Goal: Task Accomplishment & Management: Use online tool/utility

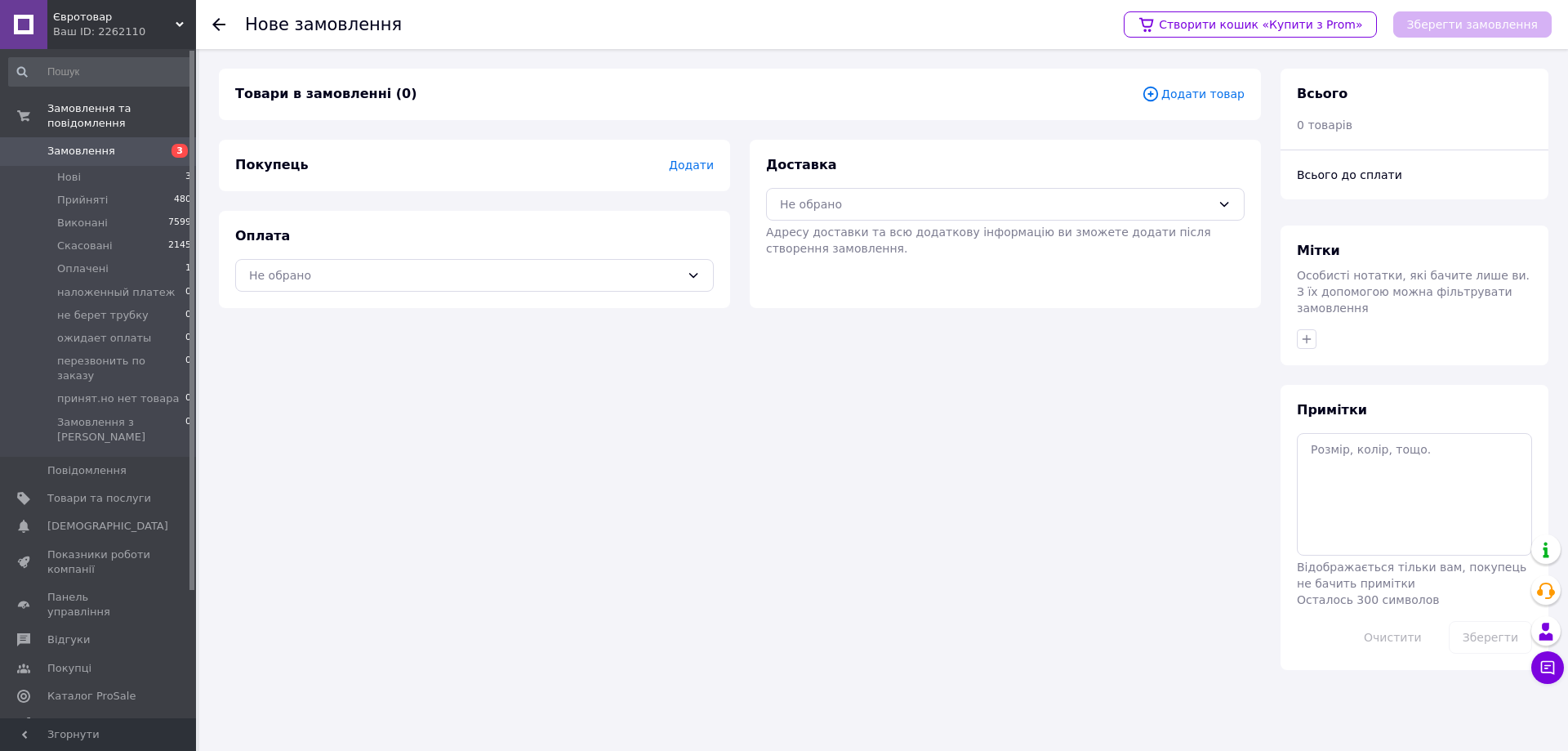
click at [1229, 94] on span "Додати товар" at bounding box center [1193, 94] width 103 height 18
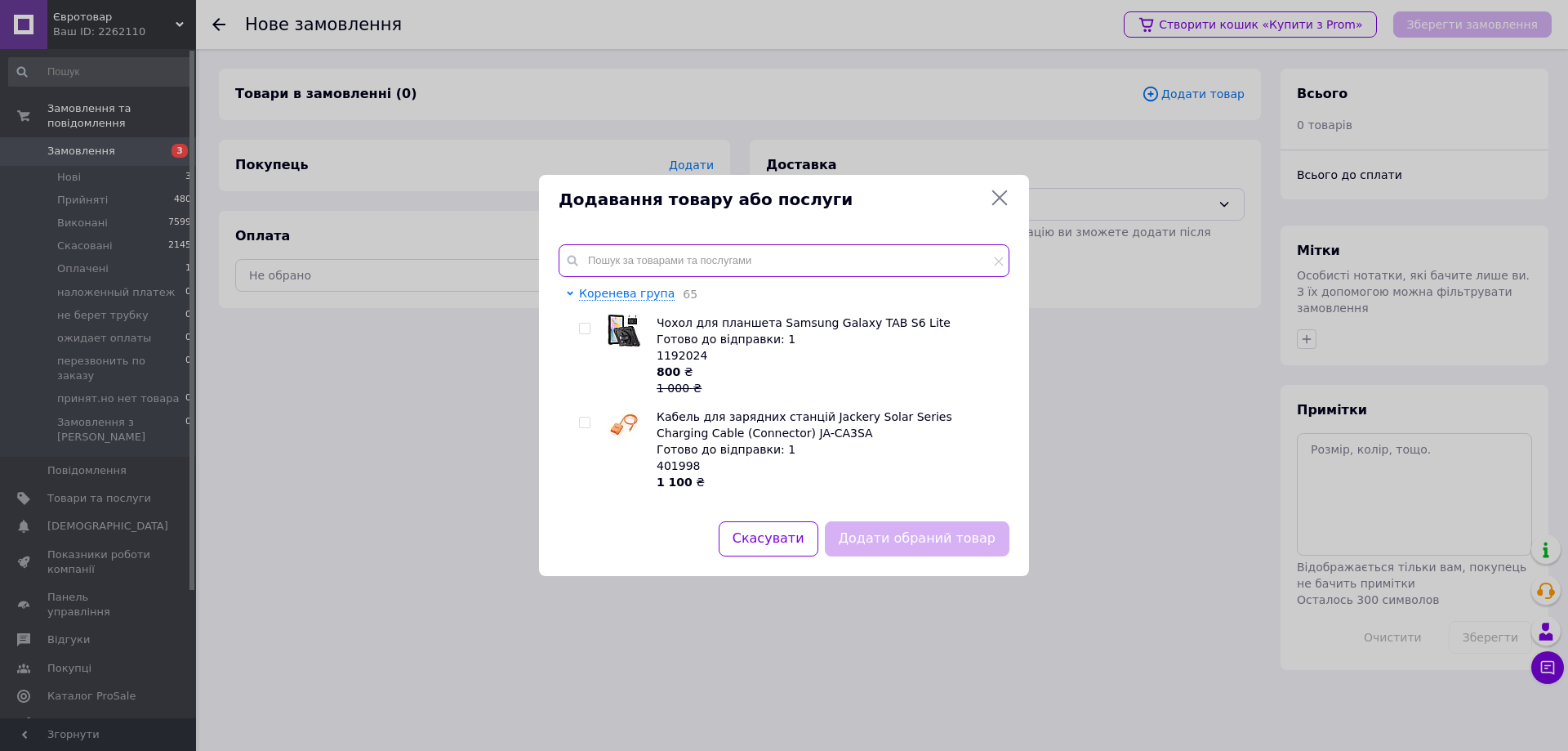
click at [661, 251] on input "text" at bounding box center [784, 260] width 451 height 33
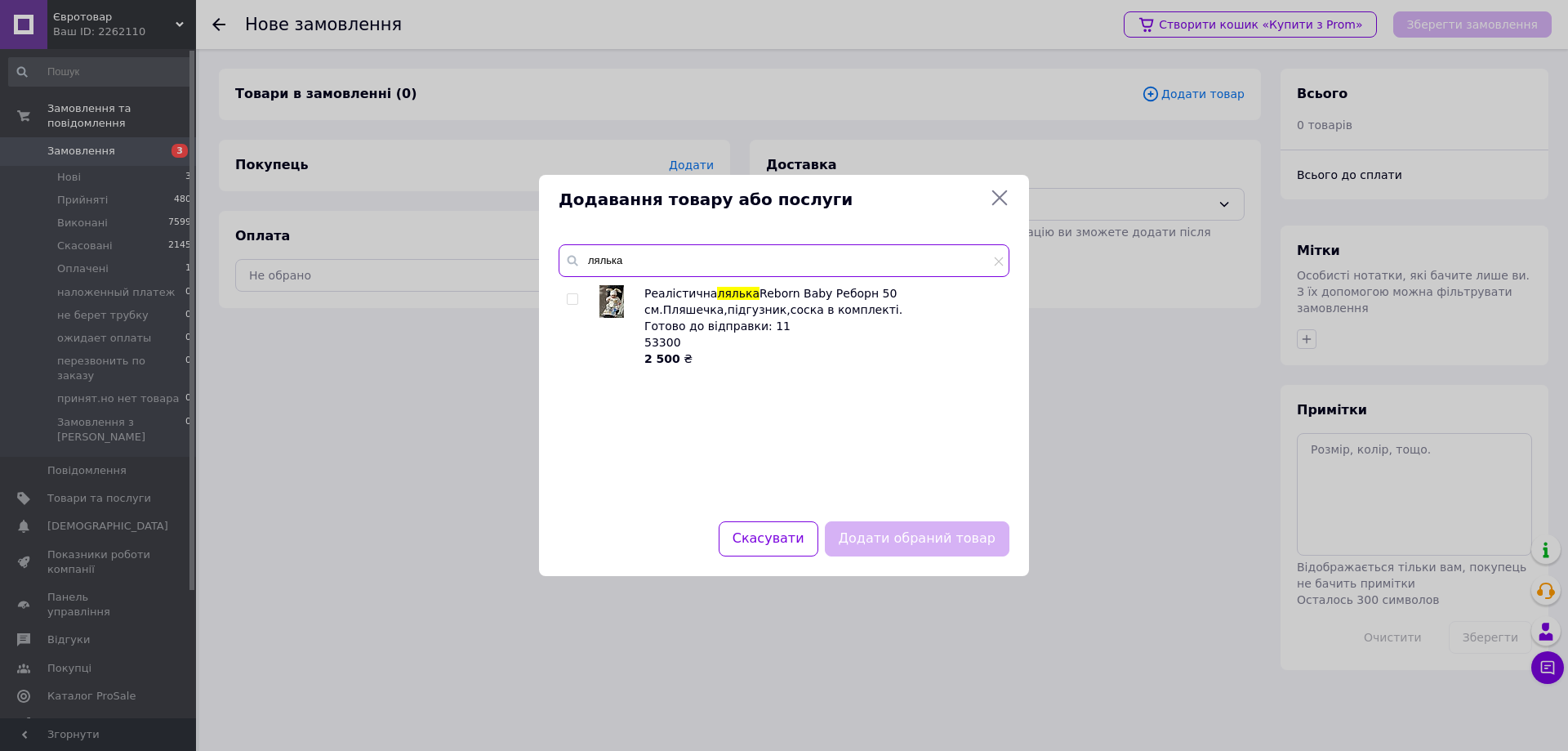
type input "лялька"
click at [572, 300] on input "checkbox" at bounding box center [572, 299] width 11 height 11
checkbox input "true"
click at [899, 539] on button "Додати обраний товар" at bounding box center [917, 539] width 185 height 35
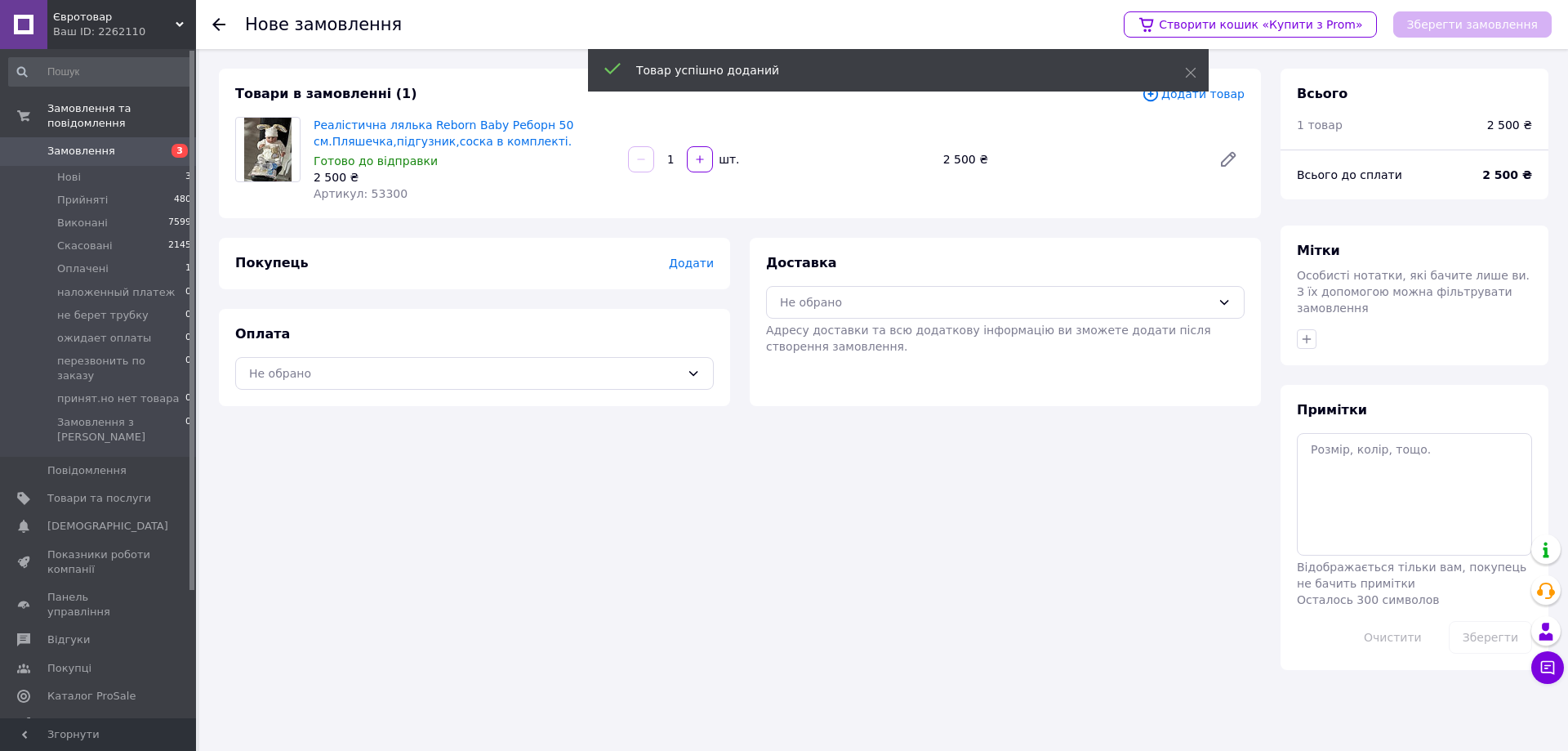
click at [708, 266] on span "Додати" at bounding box center [691, 263] width 45 height 13
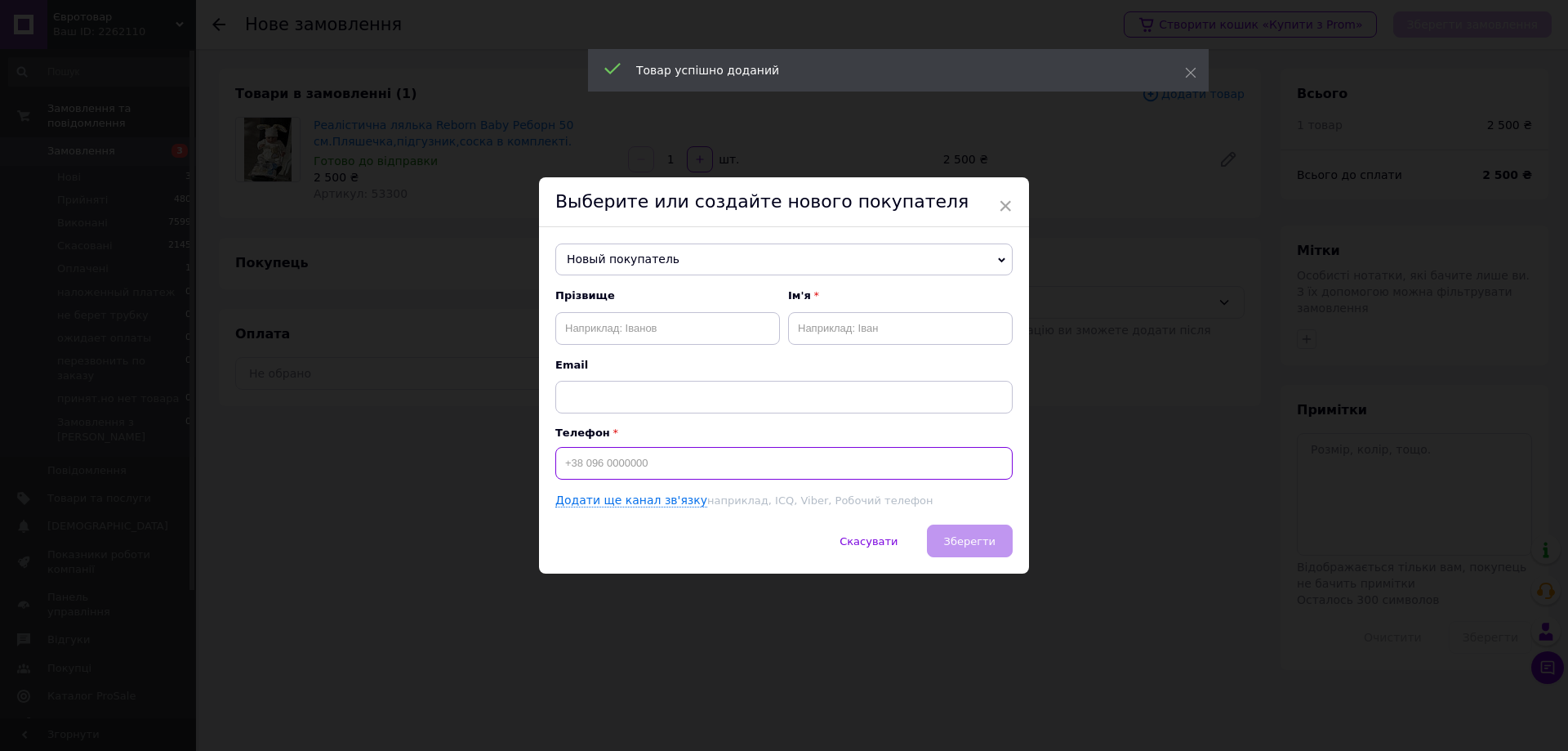
click at [635, 473] on input at bounding box center [784, 463] width 458 height 33
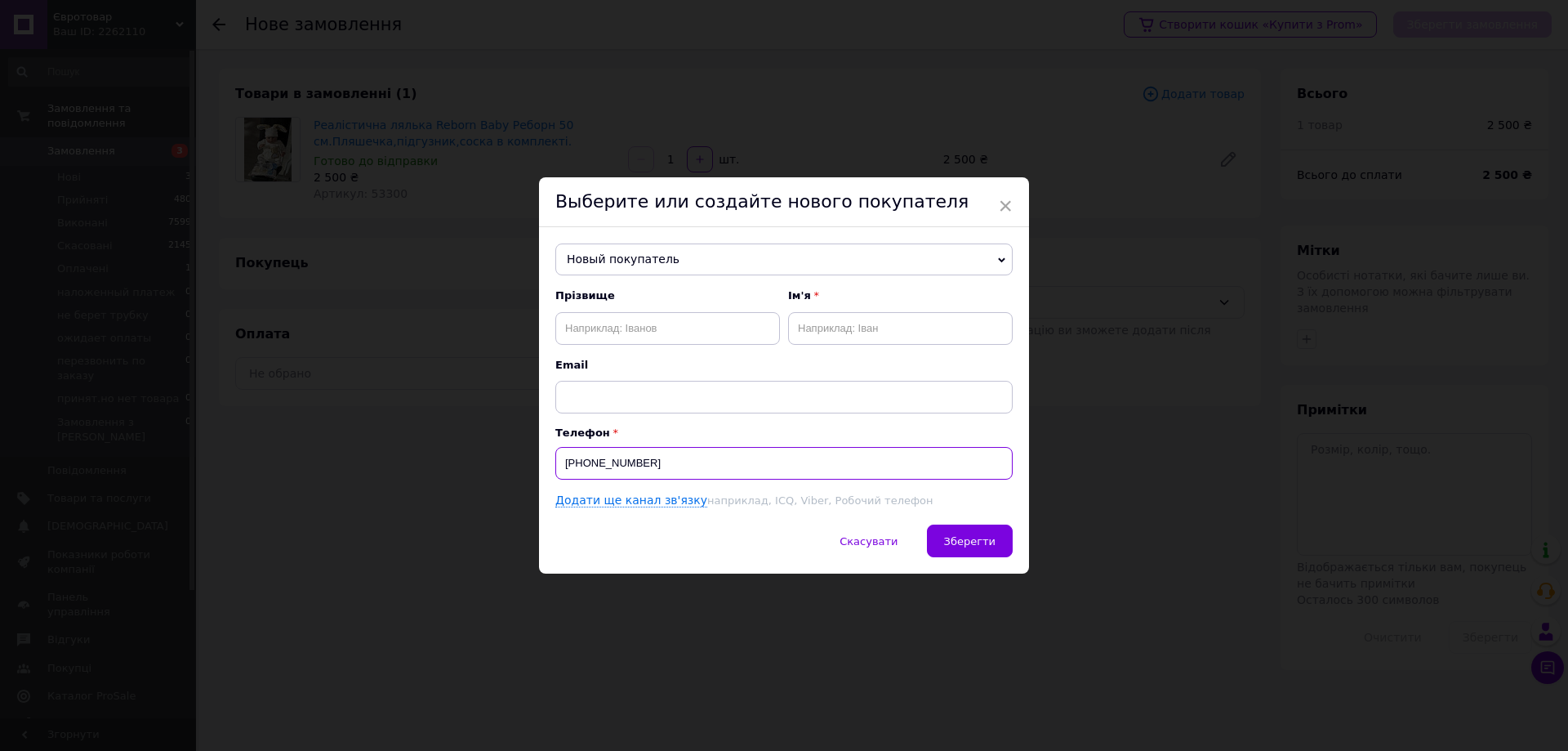
type input "[PHONE_NUMBER]"
click at [568, 330] on input "text" at bounding box center [667, 328] width 225 height 33
type input "[PERSON_NAME]"
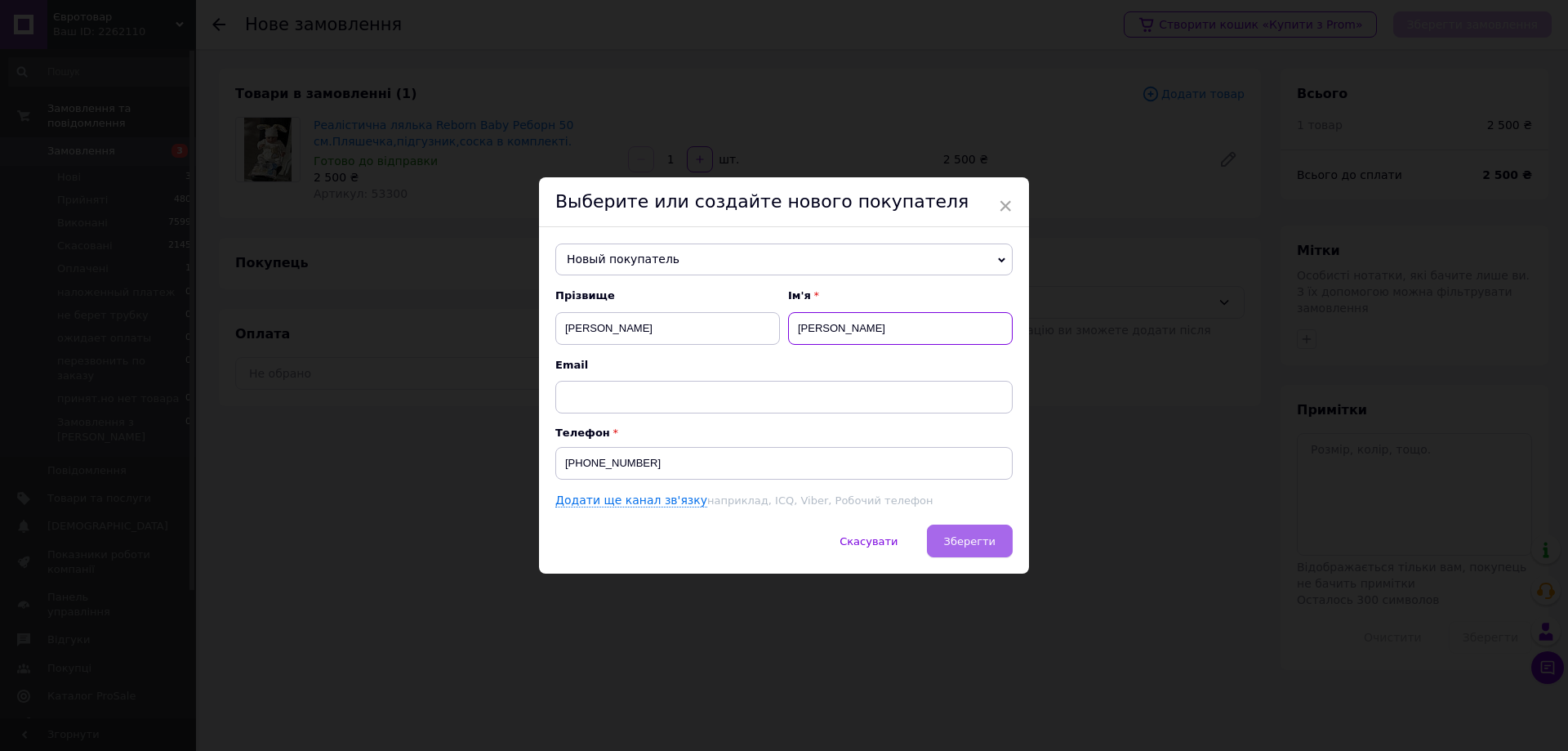
type input "[PERSON_NAME]"
click at [959, 535] on span "Зберегти" at bounding box center [970, 541] width 51 height 13
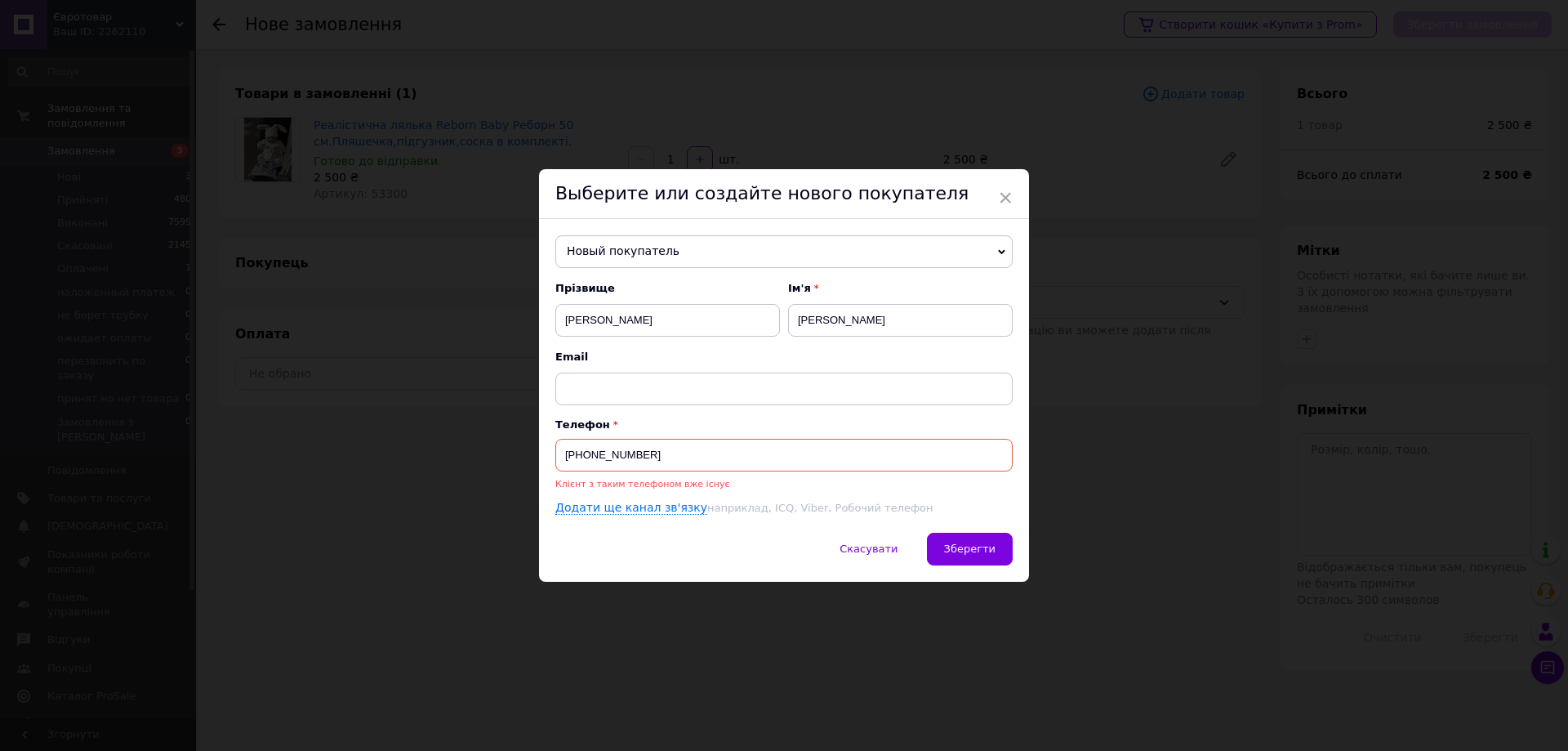
click at [618, 252] on span "Новый покупатель" at bounding box center [784, 251] width 458 height 33
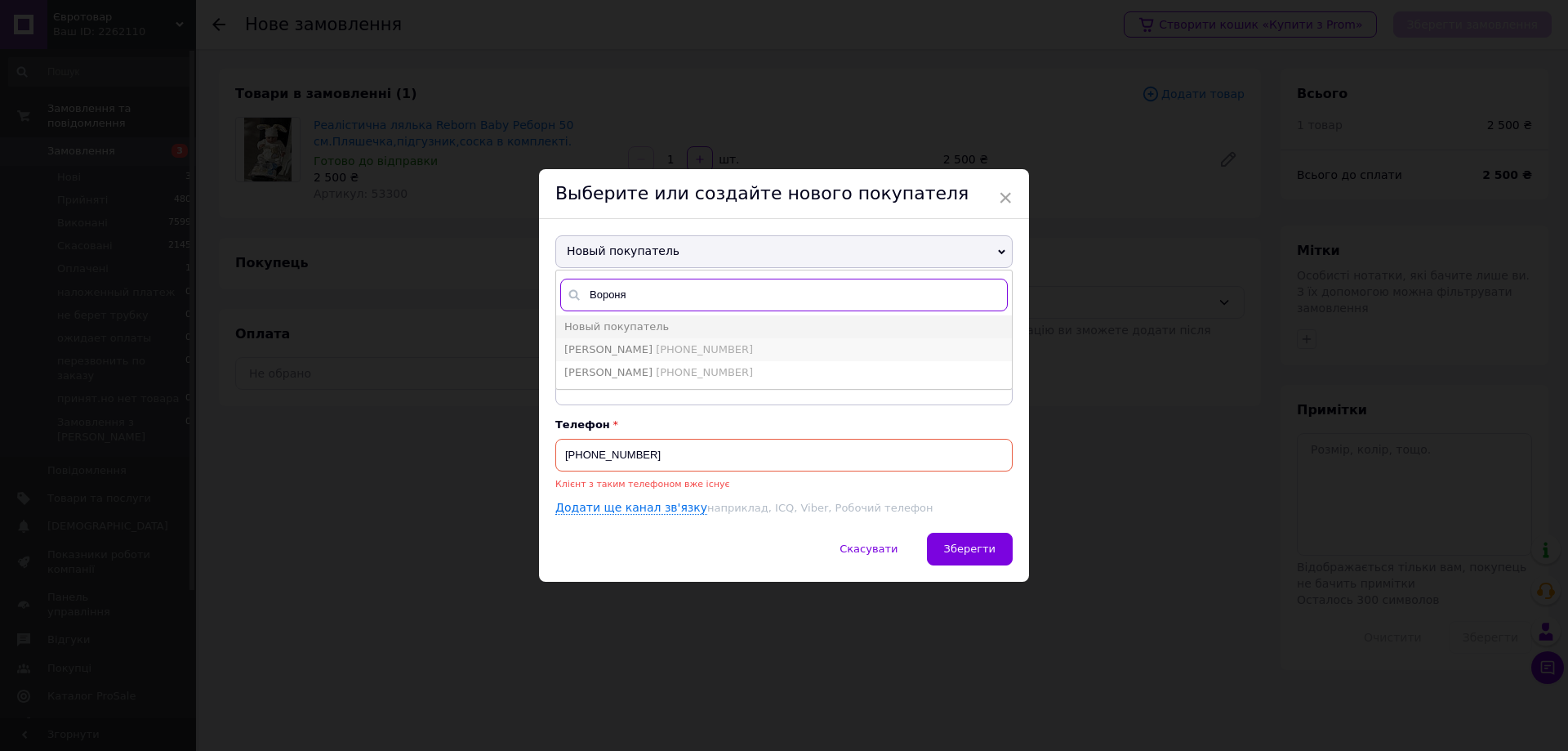
type input "Вороня"
click at [714, 346] on span "[PHONE_NUMBER]" at bounding box center [704, 349] width 97 height 13
type input "[PERSON_NAME]"
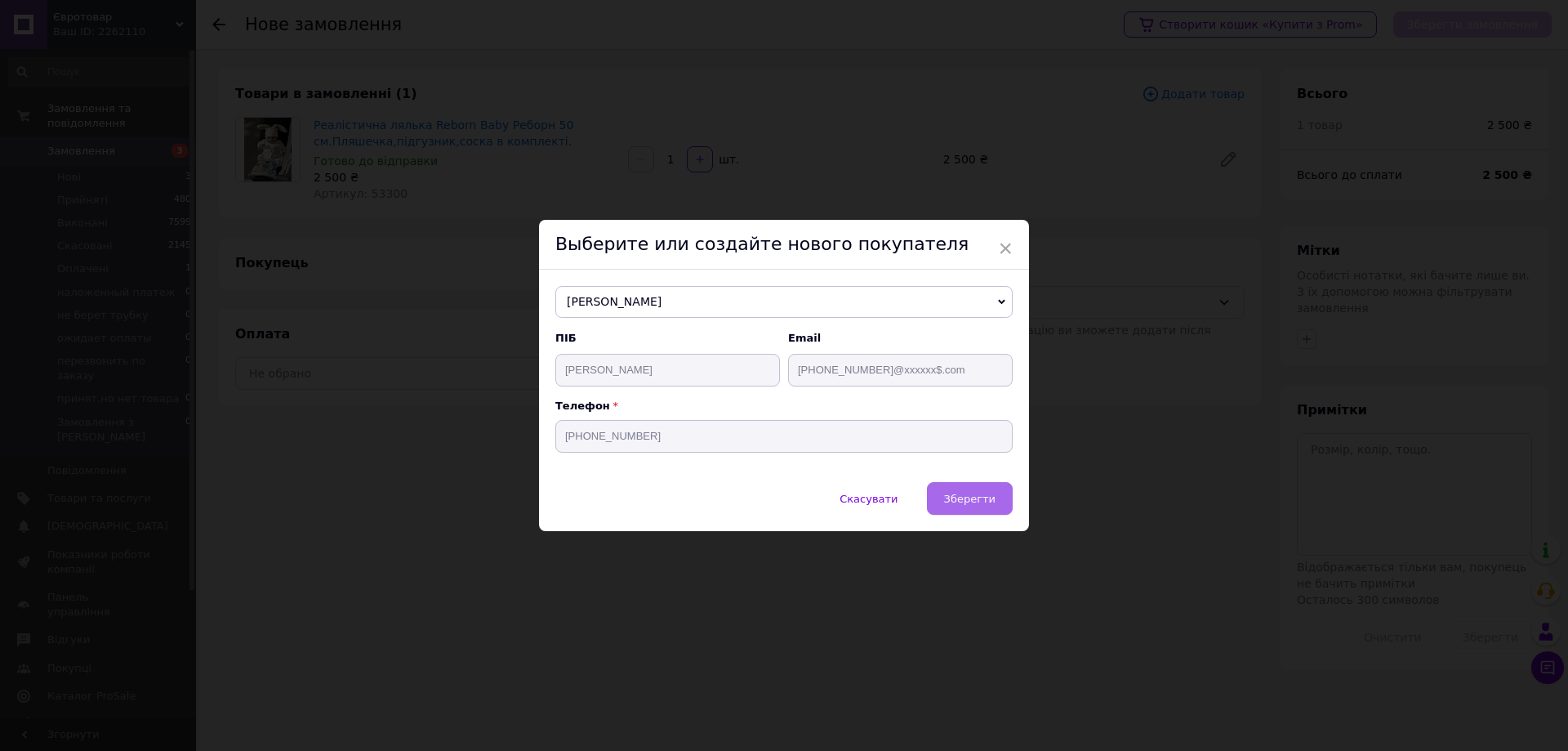
click at [941, 502] on button "Зберегти" at bounding box center [970, 498] width 86 height 33
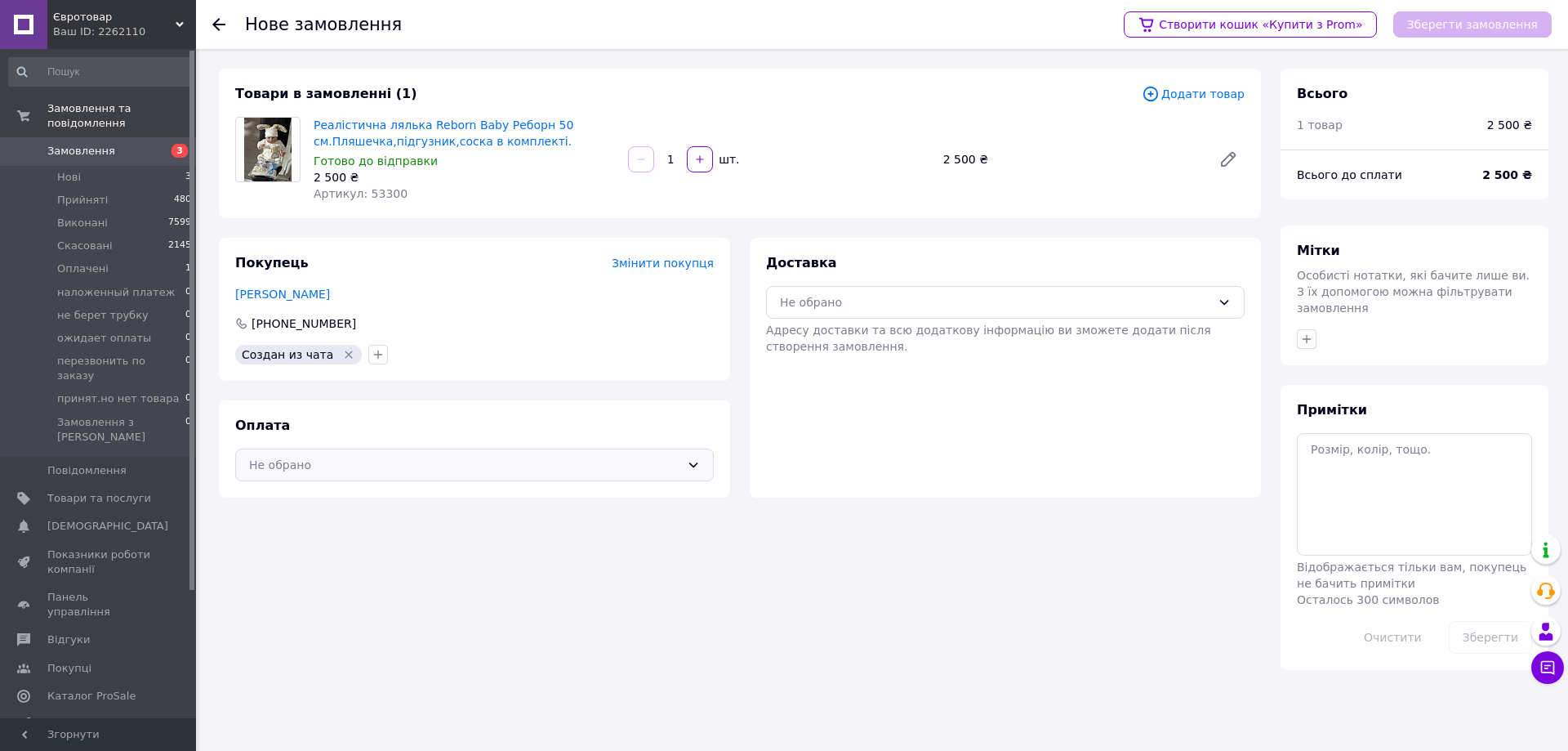
click at [693, 466] on icon at bounding box center [693, 465] width 9 height 5
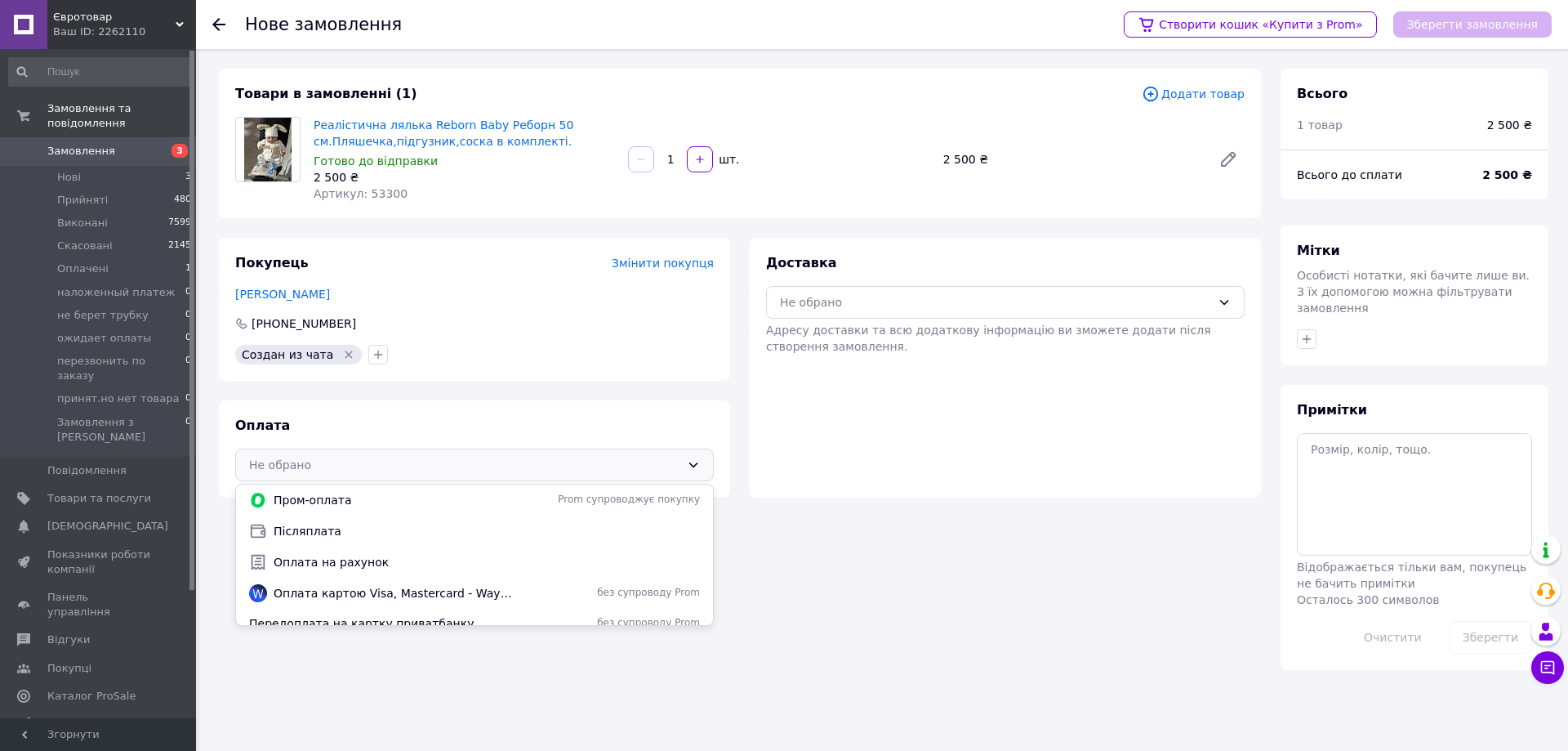
click at [323, 531] on span "Післяплата" at bounding box center [487, 530] width 426 height 16
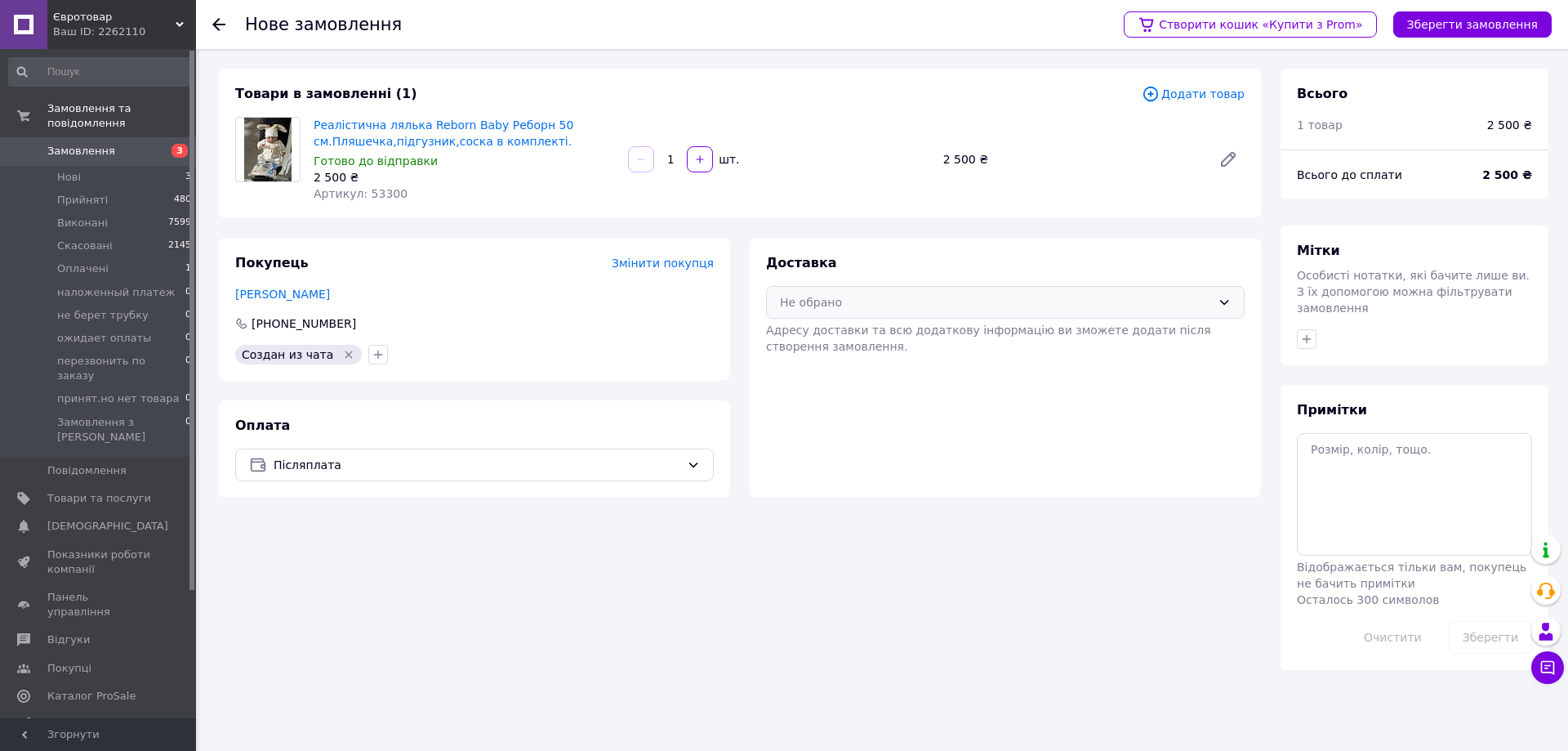
click at [1218, 306] on icon at bounding box center [1224, 303] width 13 height 13
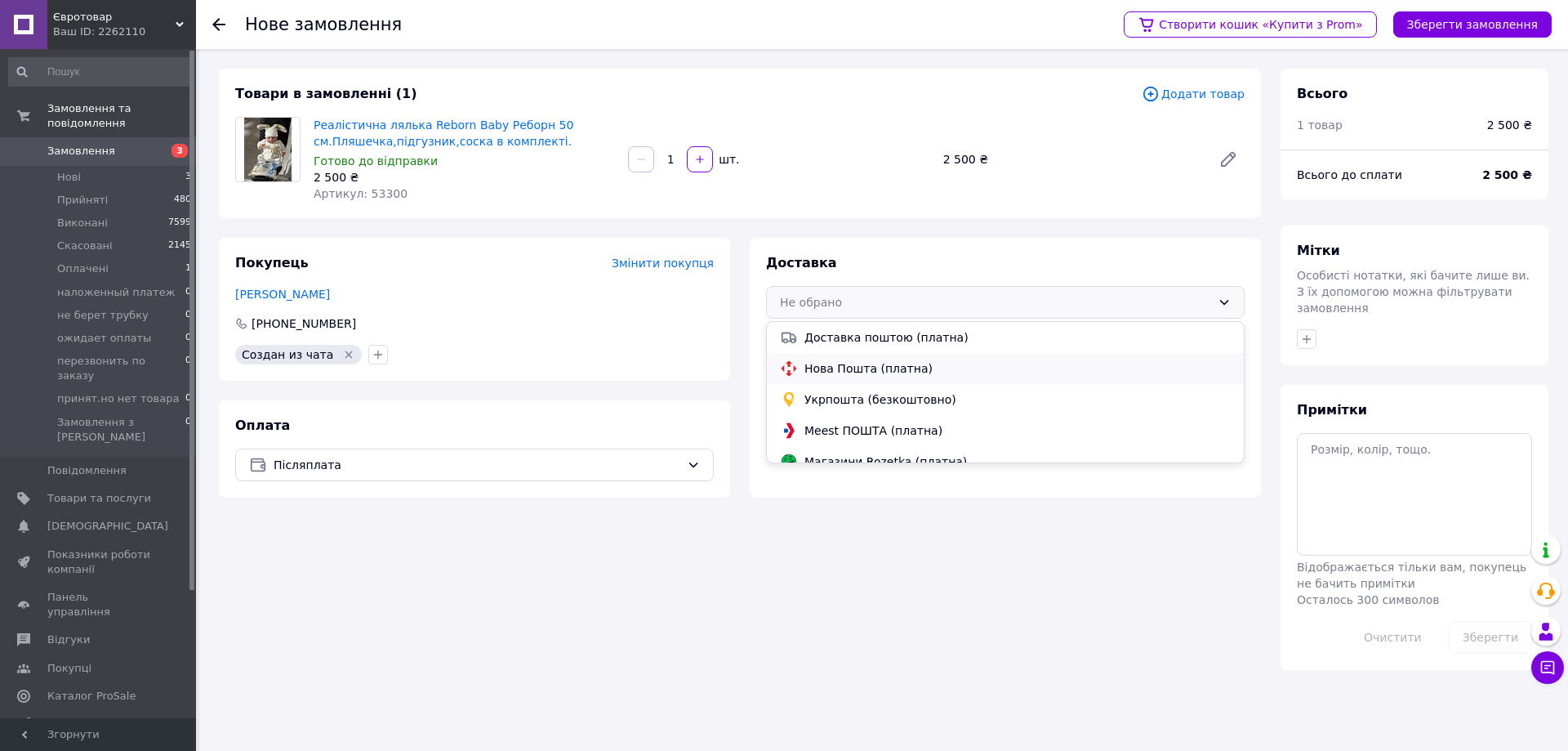
click at [861, 370] on span "Нова Пошта (платна)" at bounding box center [1018, 368] width 426 height 16
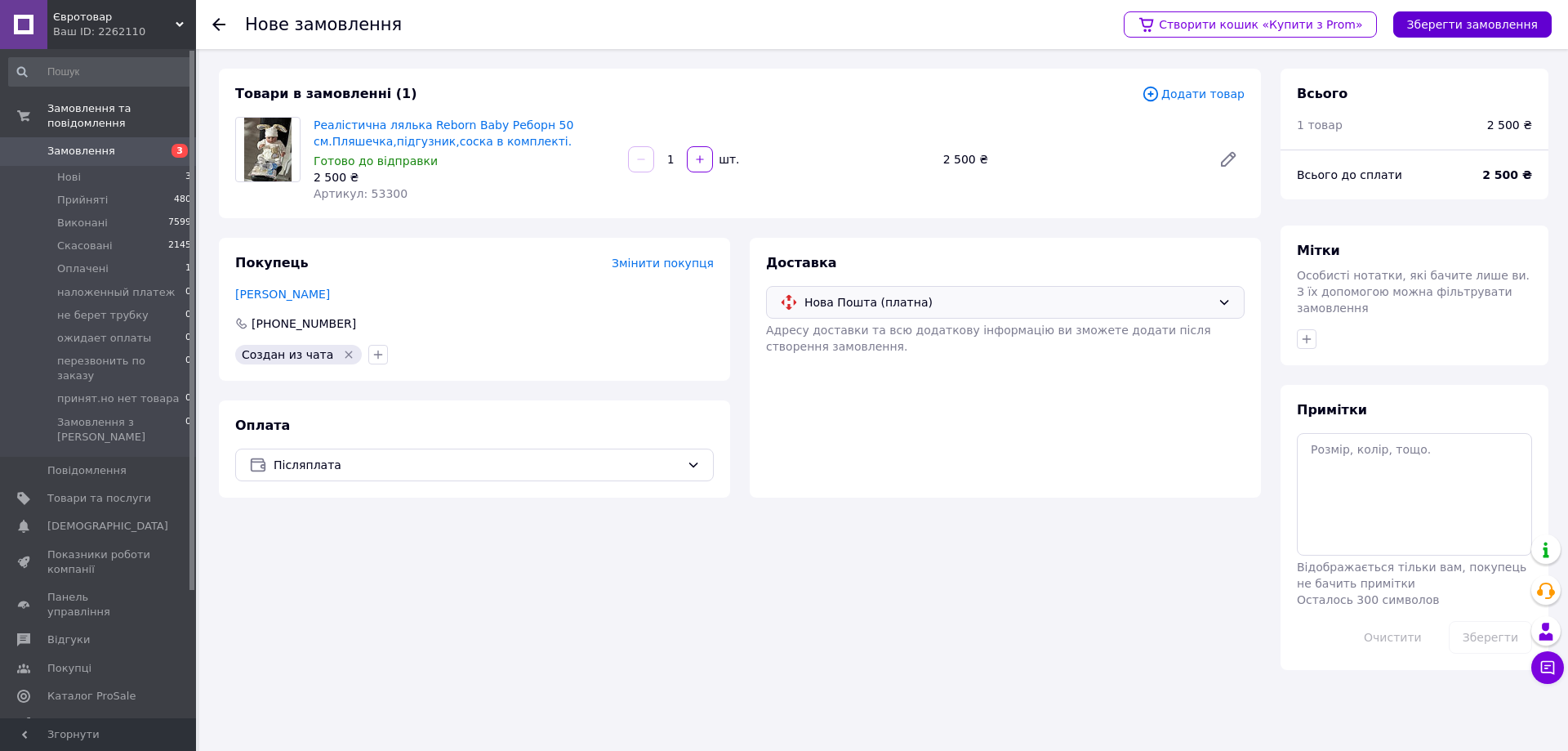
click at [1435, 29] on button "Зберегти замовлення" at bounding box center [1473, 24] width 158 height 26
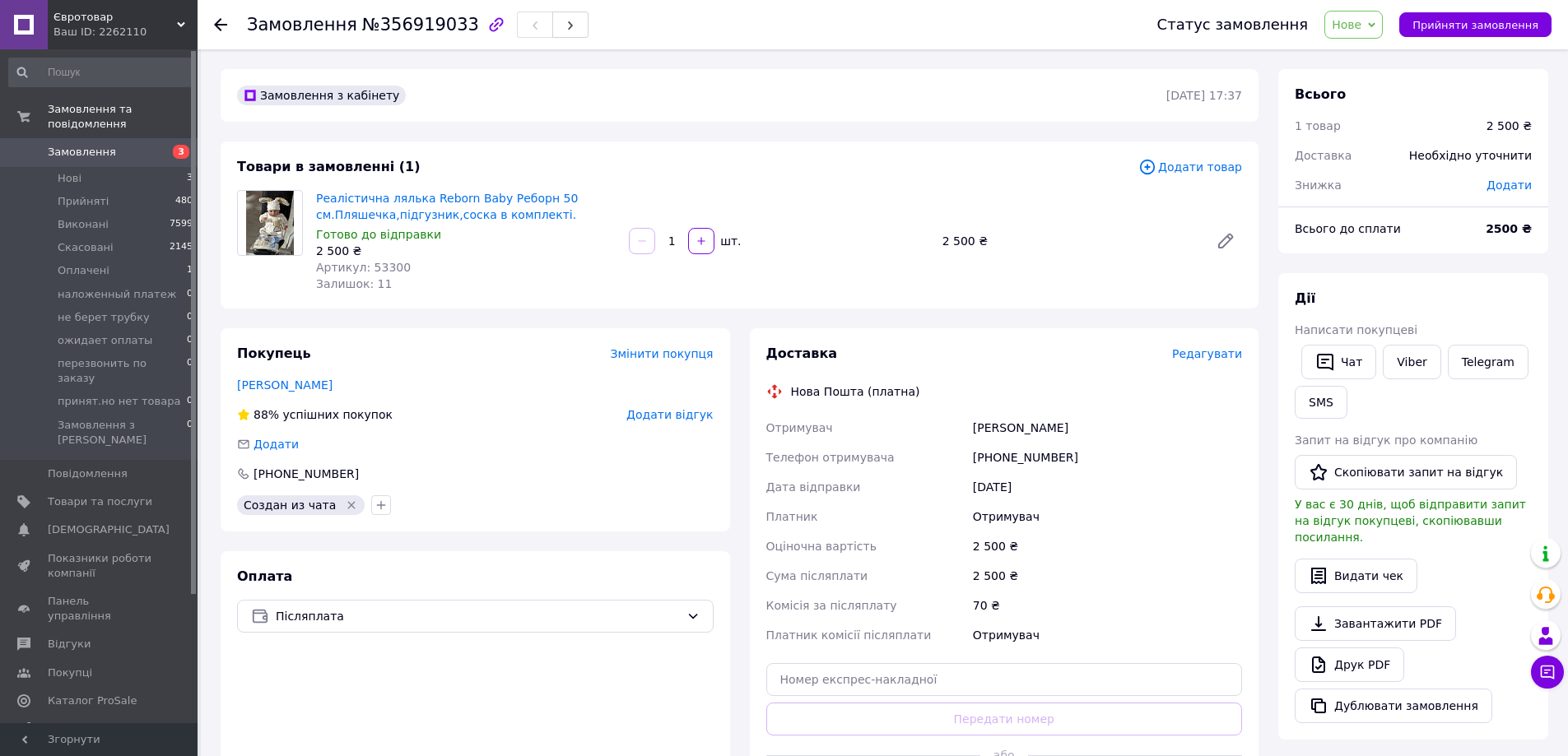
click at [1220, 356] on span "Редагувати" at bounding box center [1206, 354] width 70 height 14
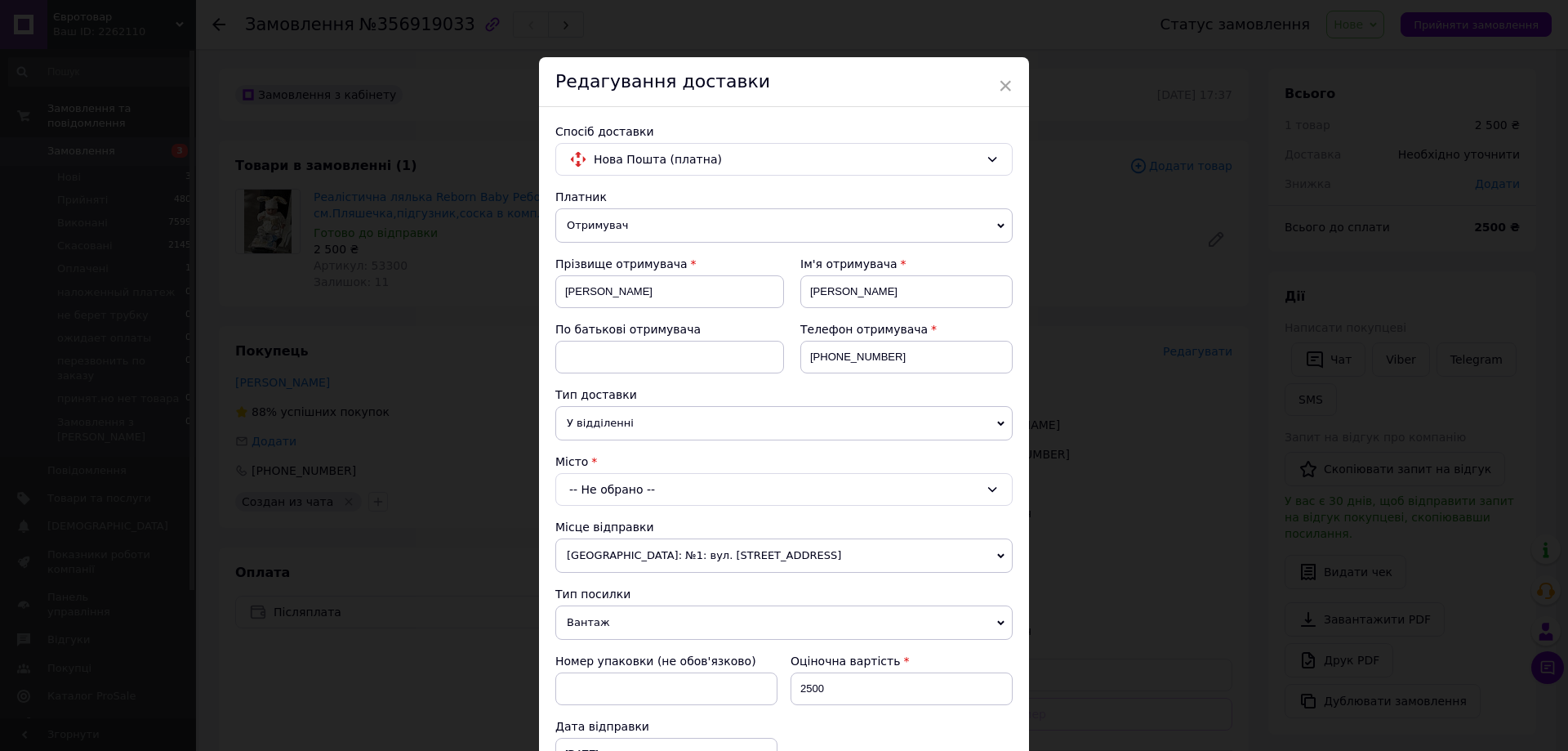
click at [646, 485] on div "-- Не обрано --" at bounding box center [784, 489] width 458 height 33
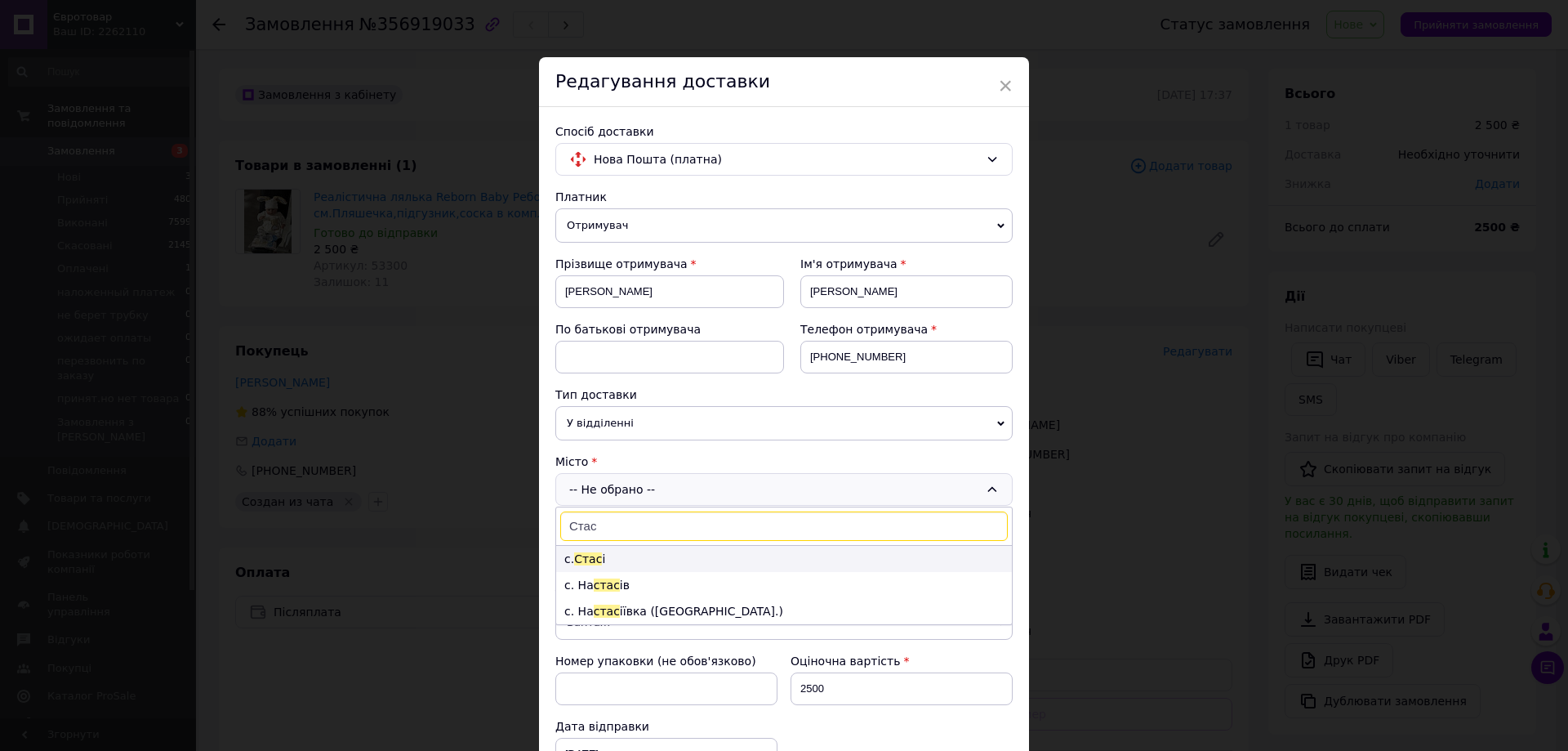
type input "Стас"
click at [586, 560] on span "Стас" at bounding box center [588, 559] width 28 height 13
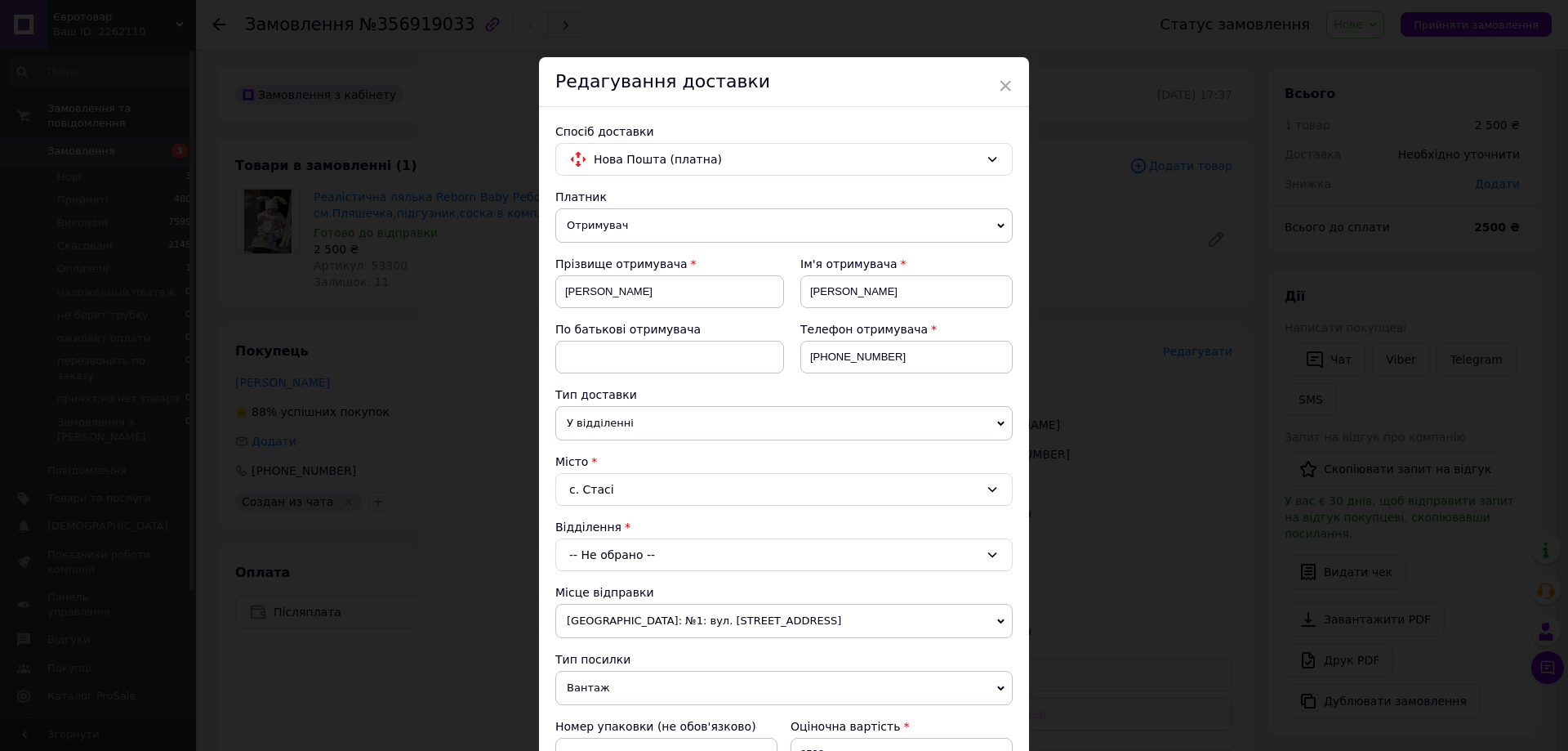
click at [609, 558] on div "-- Не обрано --" at bounding box center [784, 555] width 458 height 33
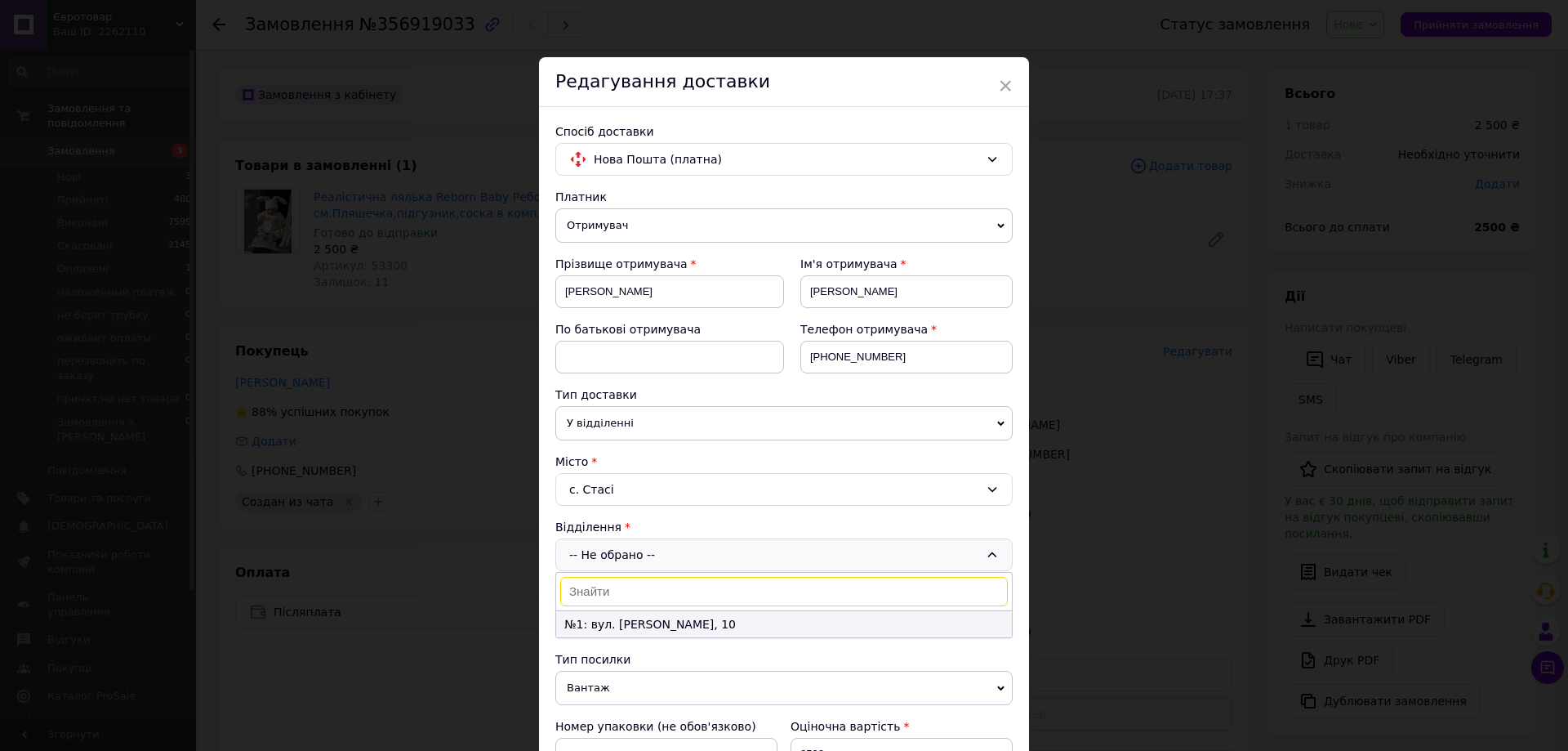
click at [652, 627] on li "№1: вул. [PERSON_NAME], 10" at bounding box center [784, 624] width 456 height 26
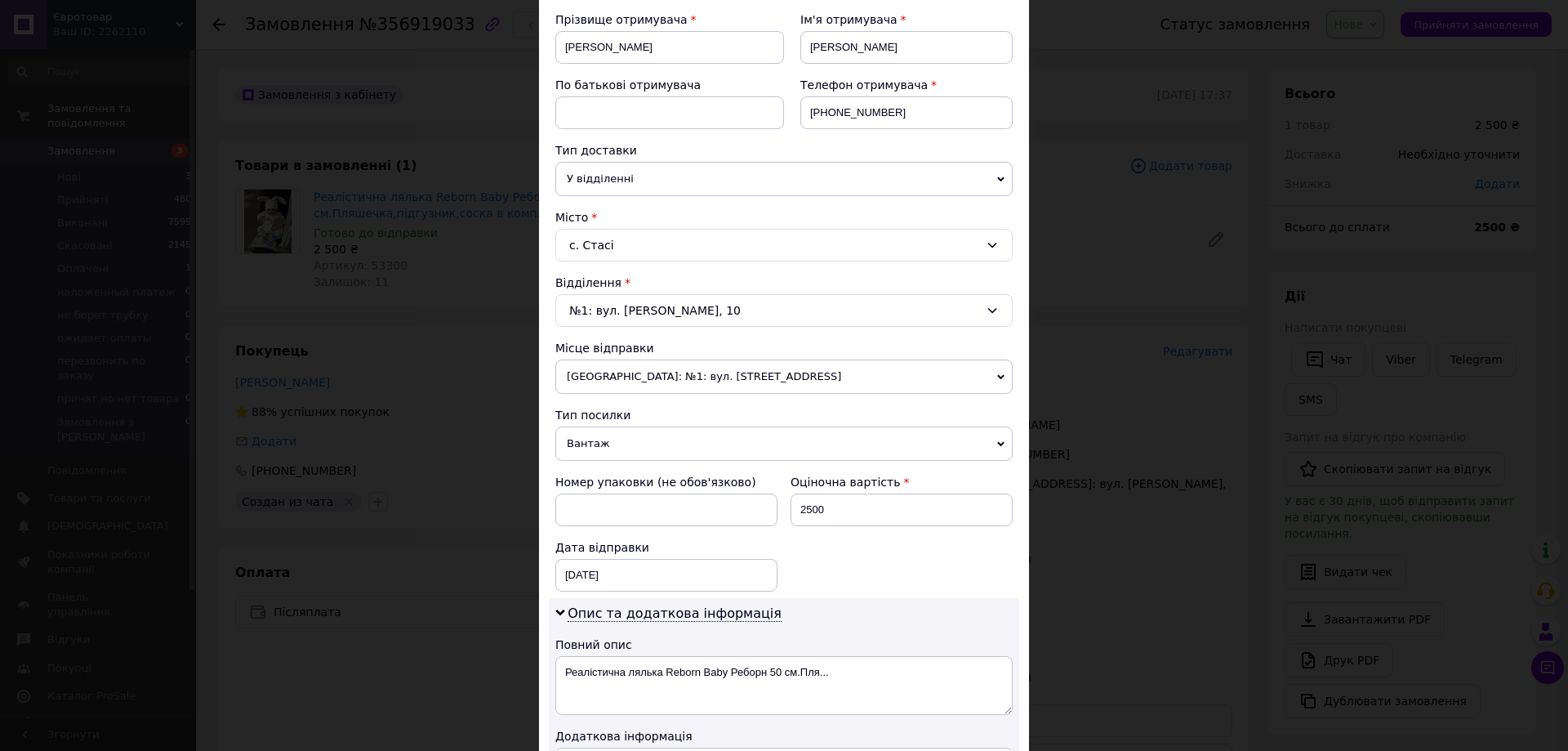
scroll to position [245, 0]
click at [772, 384] on span "[GEOGRAPHIC_DATA]: №1: вул. [STREET_ADDRESS]" at bounding box center [784, 376] width 458 height 35
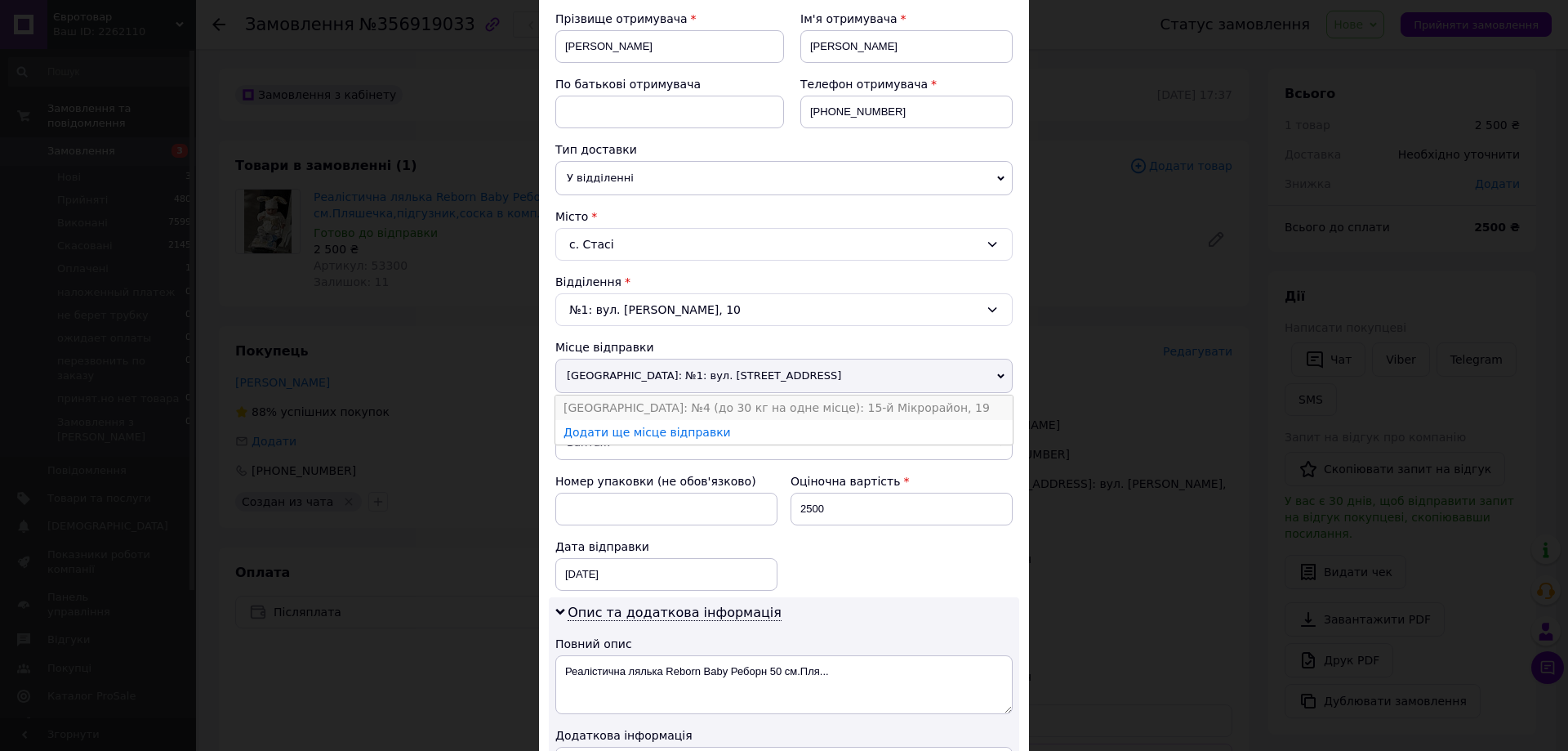
click at [672, 405] on li "[GEOGRAPHIC_DATA]: №4 (до 30 кг на одне місце): 15-й Мікрорайон, 19" at bounding box center [784, 407] width 458 height 24
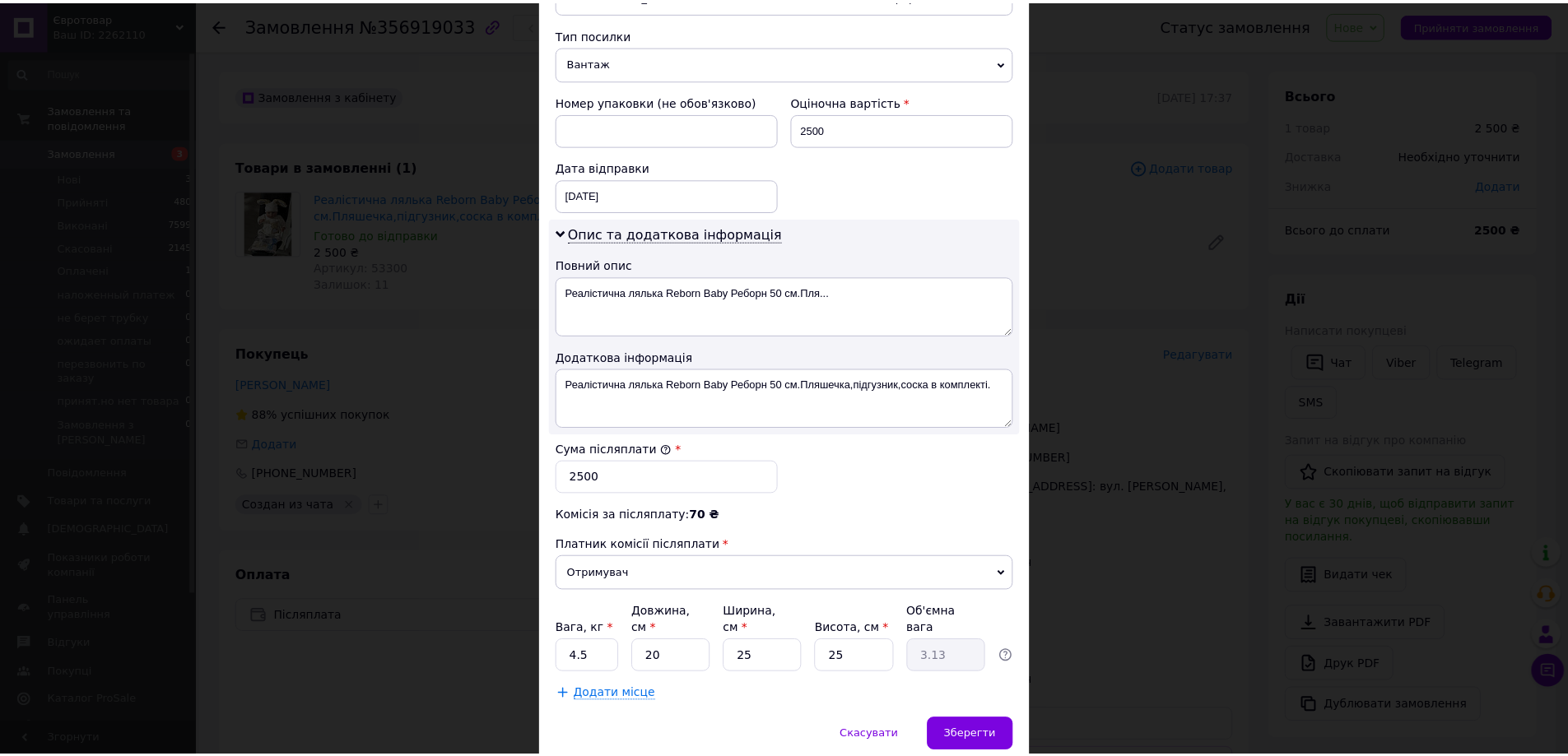
scroll to position [658, 0]
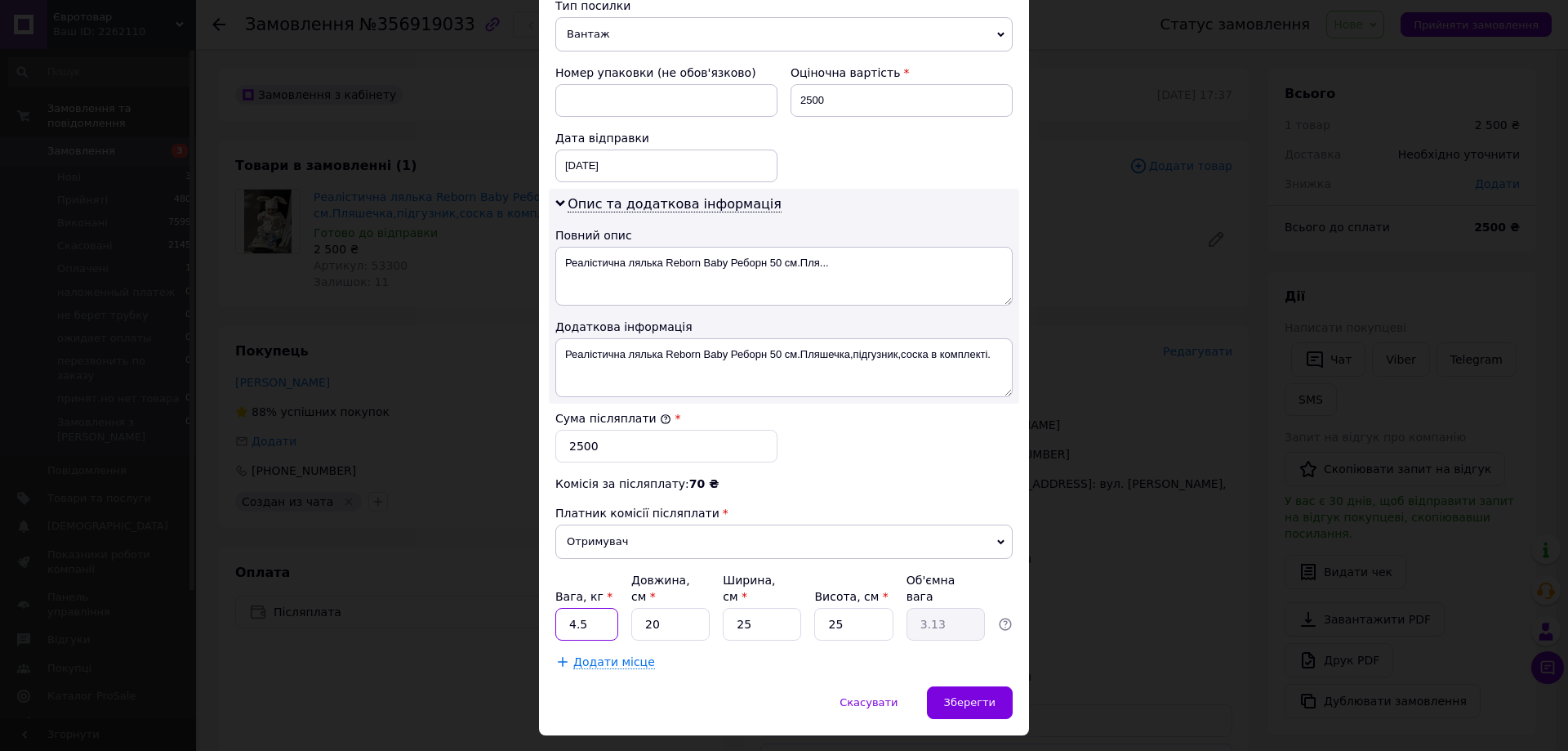
drag, startPoint x: 591, startPoint y: 606, endPoint x: 551, endPoint y: 610, distance: 40.2
click at [551, 610] on div "Спосіб доставки Нова Пошта (платна) Платник Отримувач Відправник Прізвище отрим…" at bounding box center [784, 69] width 490 height 1233
type input "2"
drag, startPoint x: 747, startPoint y: 607, endPoint x: 734, endPoint y: 609, distance: 13.2
click at [734, 609] on input "25" at bounding box center [762, 624] width 78 height 33
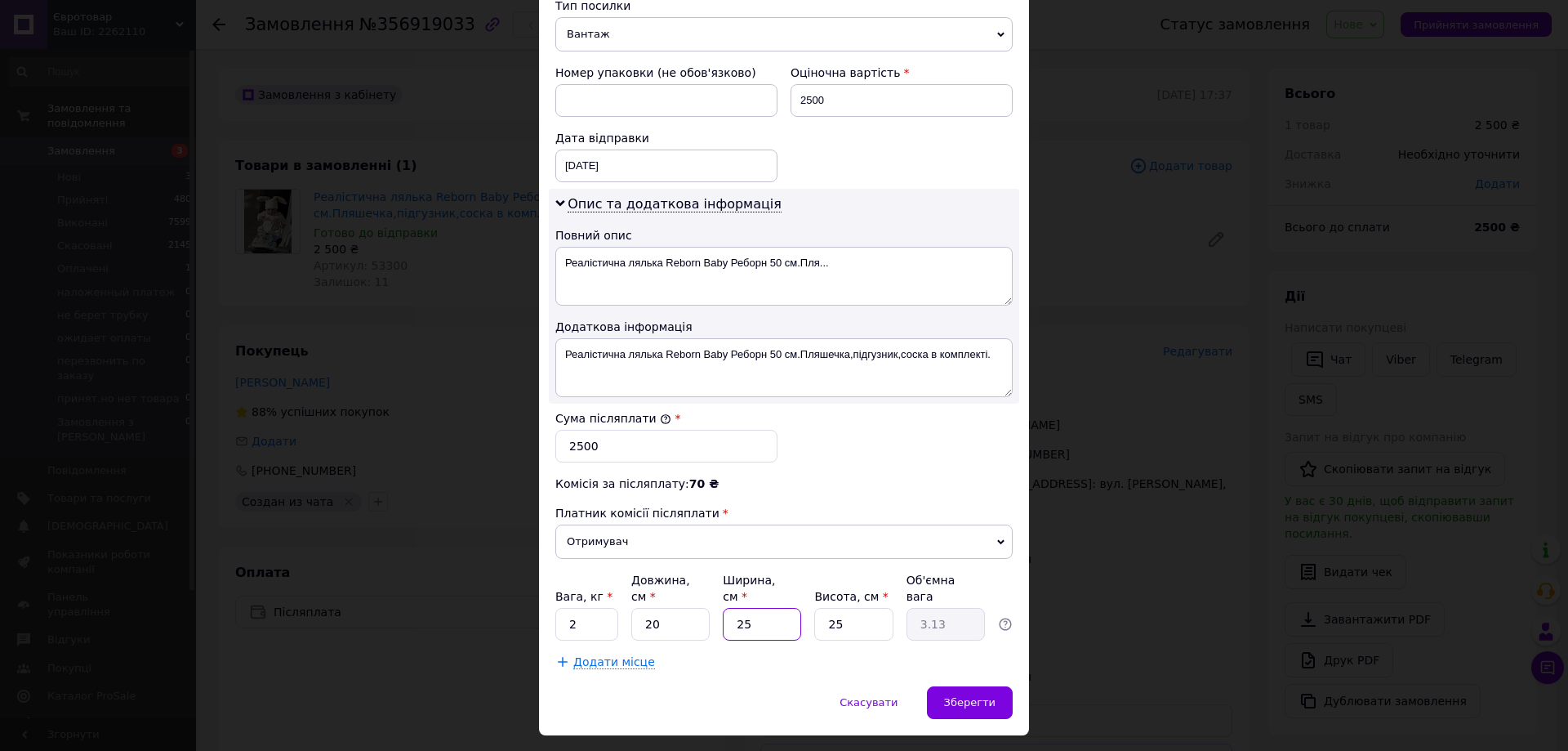
type input "1"
type input "0.13"
type input "10"
type input "1.25"
type input "10"
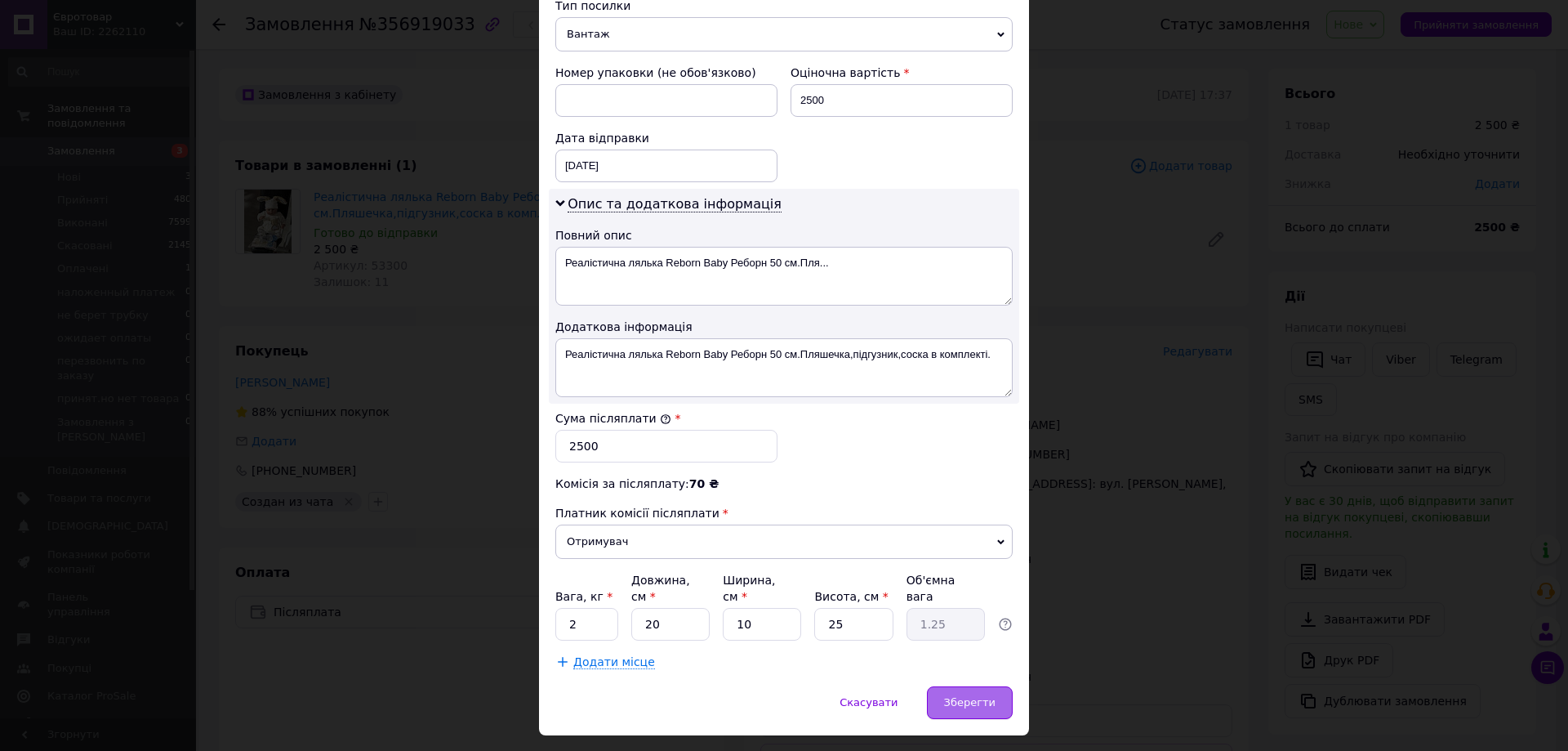
click at [958, 696] on span "Зберегти" at bounding box center [970, 702] width 51 height 13
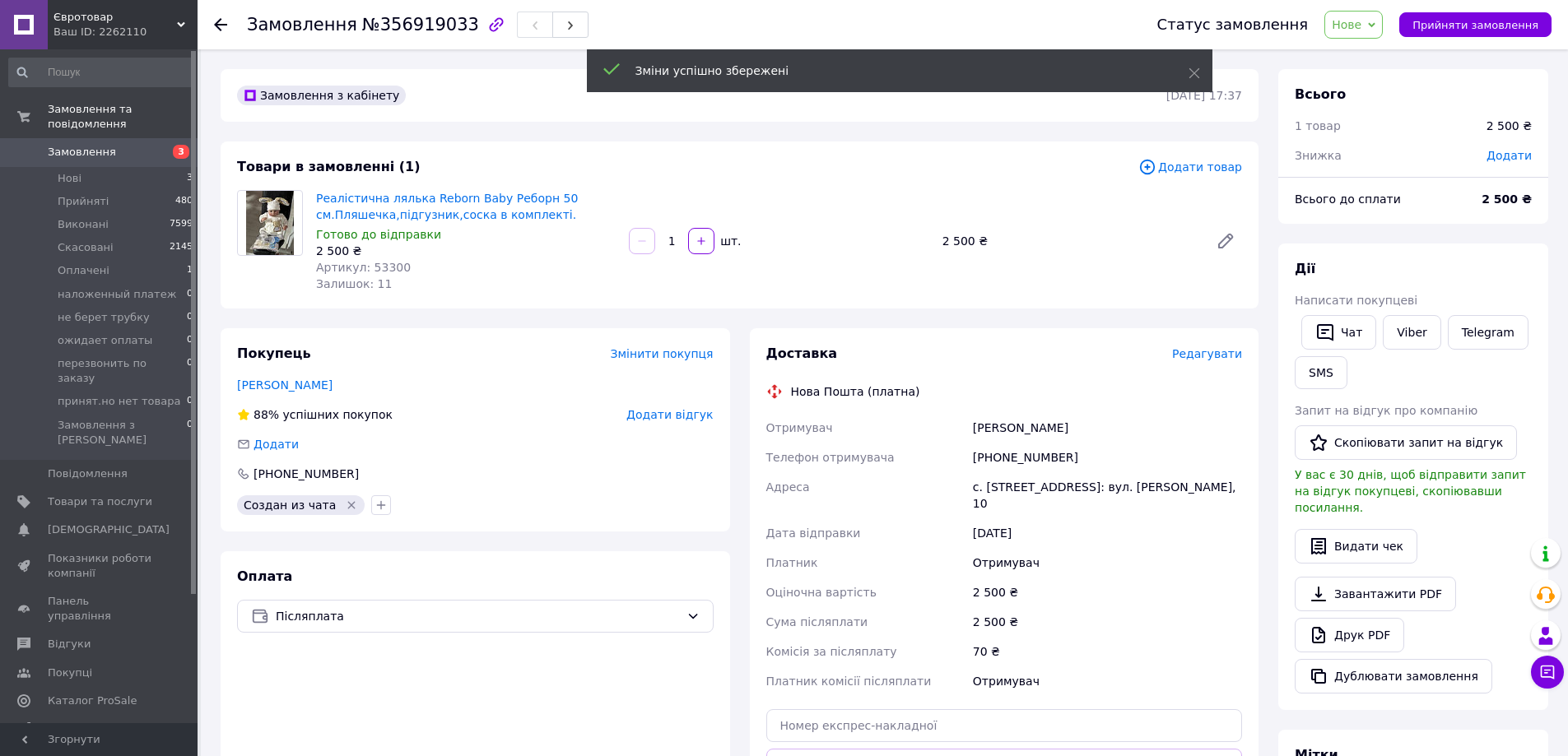
scroll to position [329, 0]
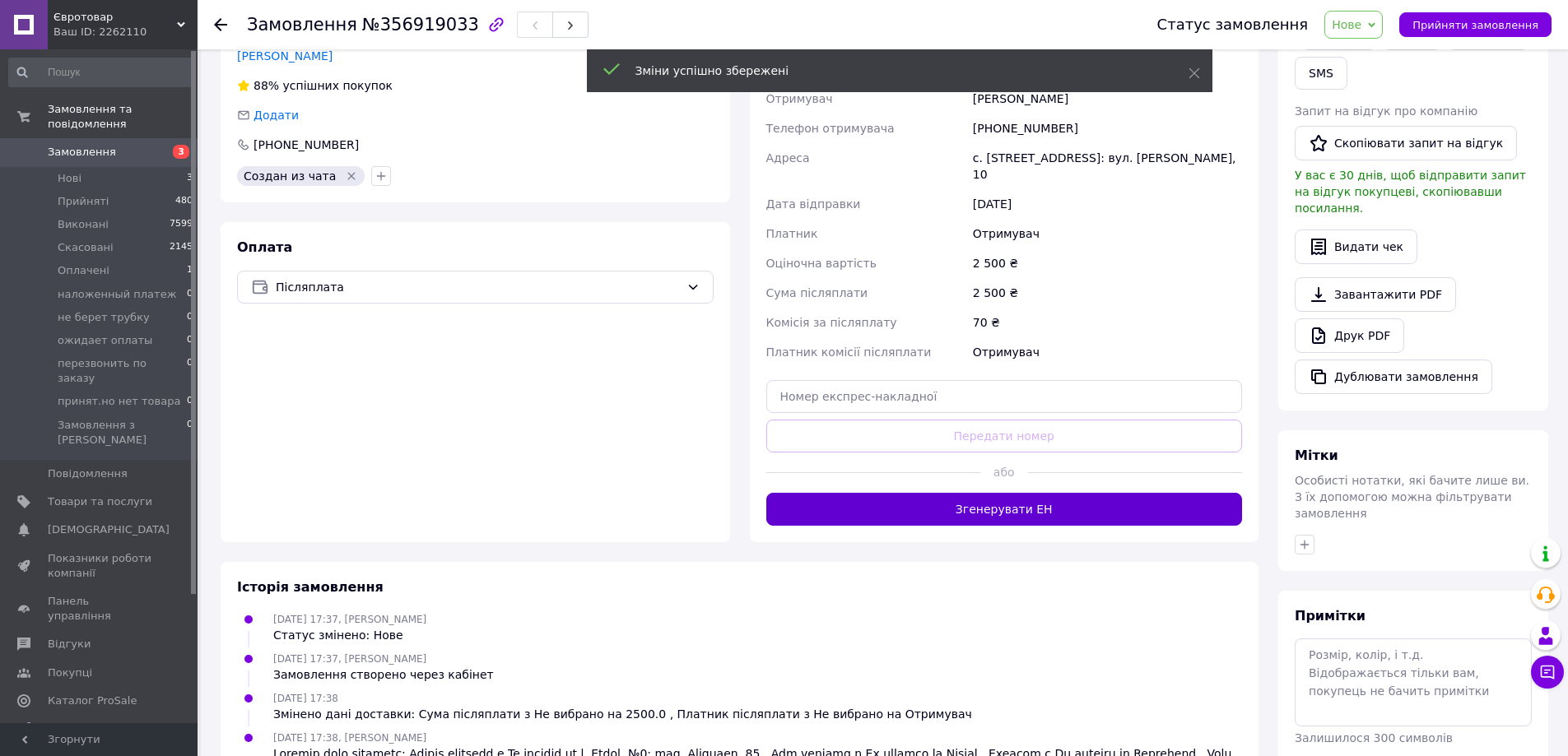
click at [984, 493] on button "Згенерувати ЕН" at bounding box center [1004, 509] width 476 height 33
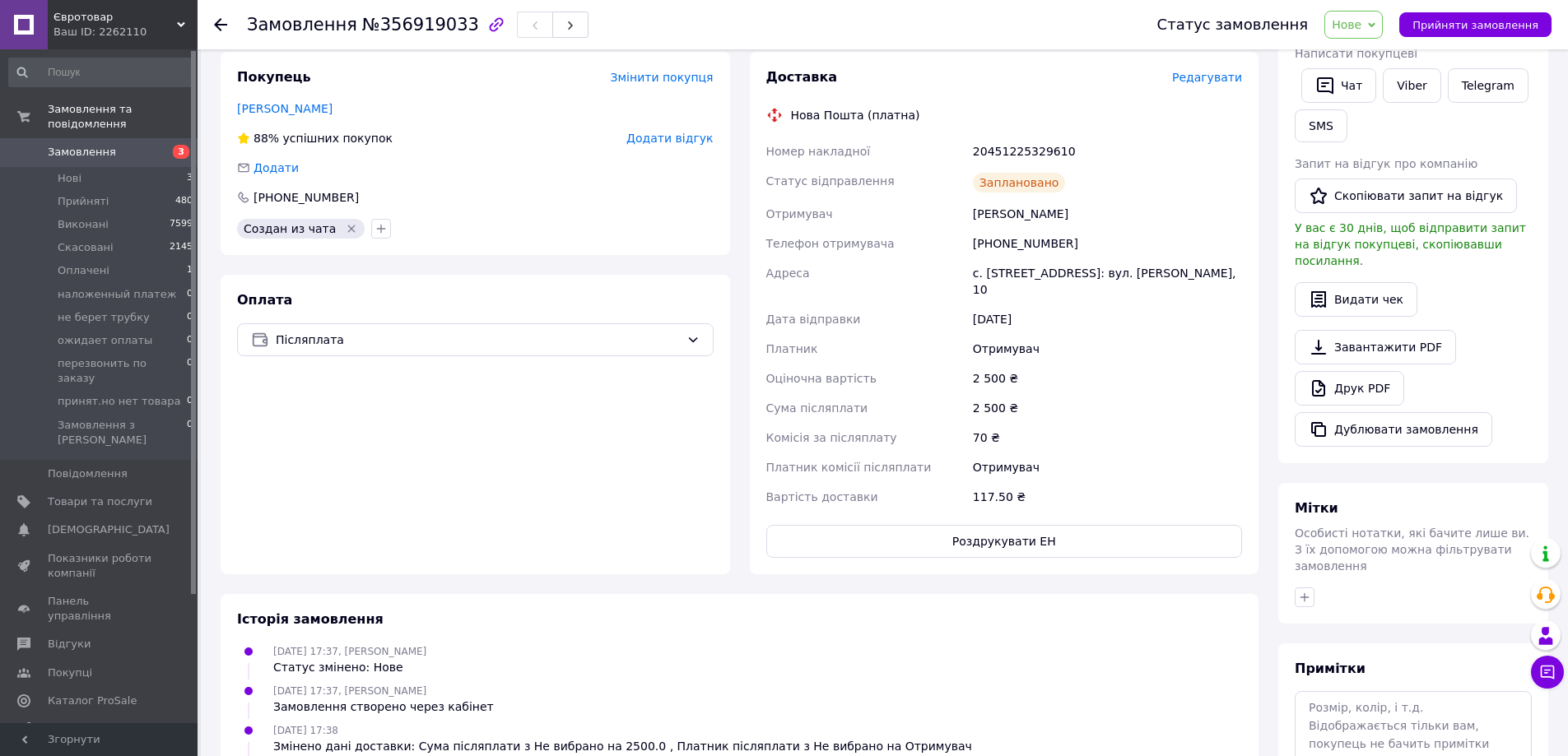
scroll to position [247, 0]
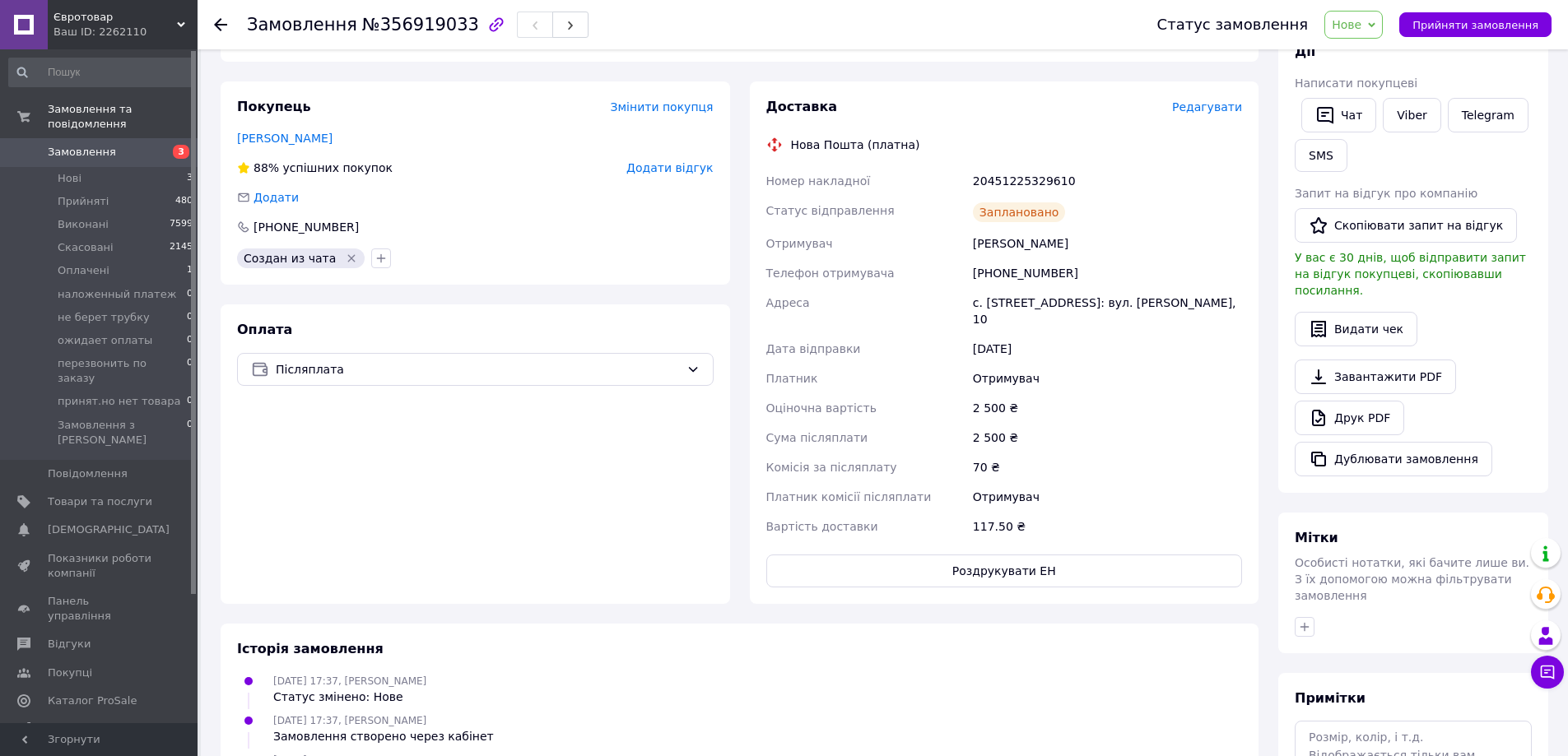
click at [123, 145] on span "Замовлення" at bounding box center [99, 152] width 104 height 14
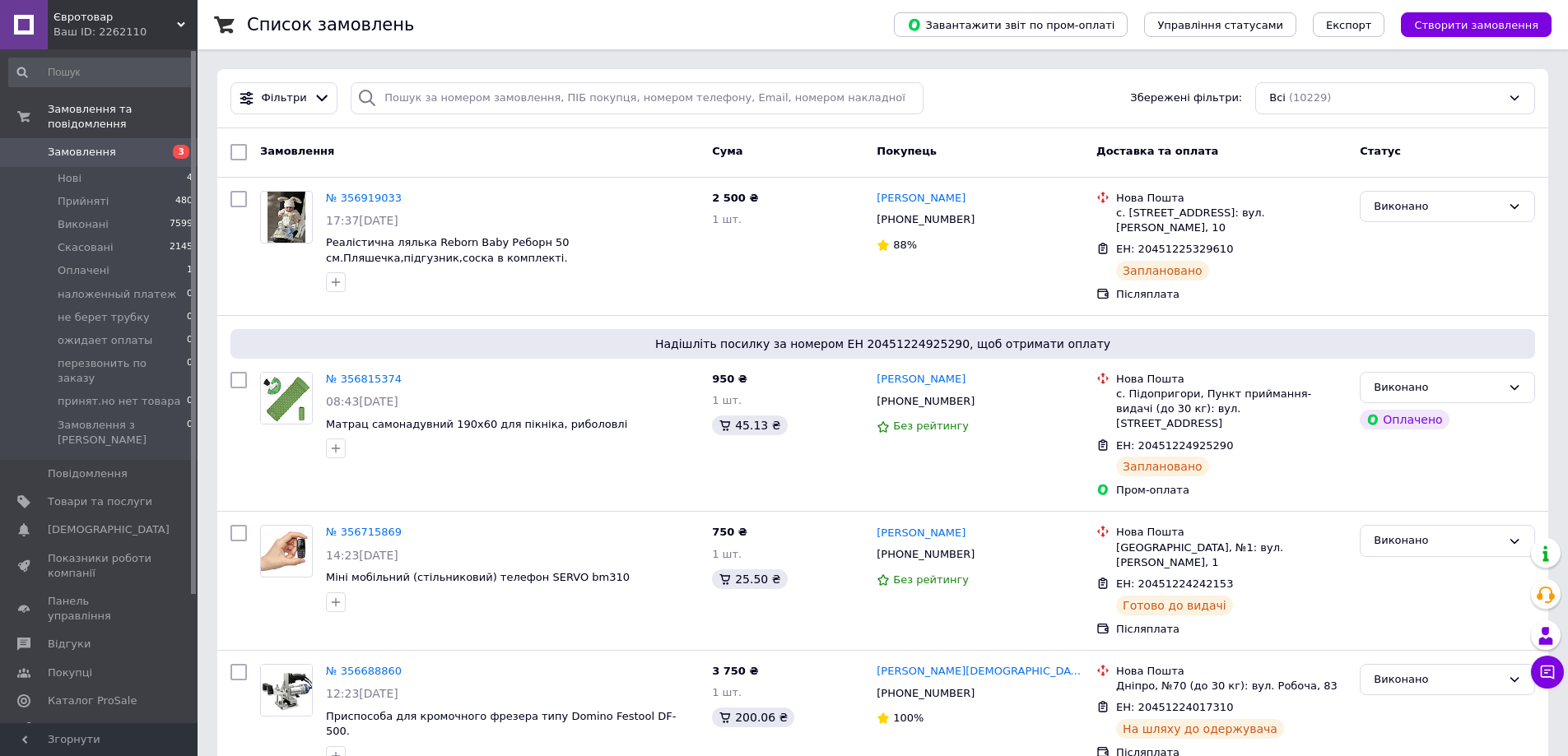
click at [86, 145] on span "Замовлення" at bounding box center [81, 152] width 68 height 14
